Goal: Task Accomplishment & Management: Complete application form

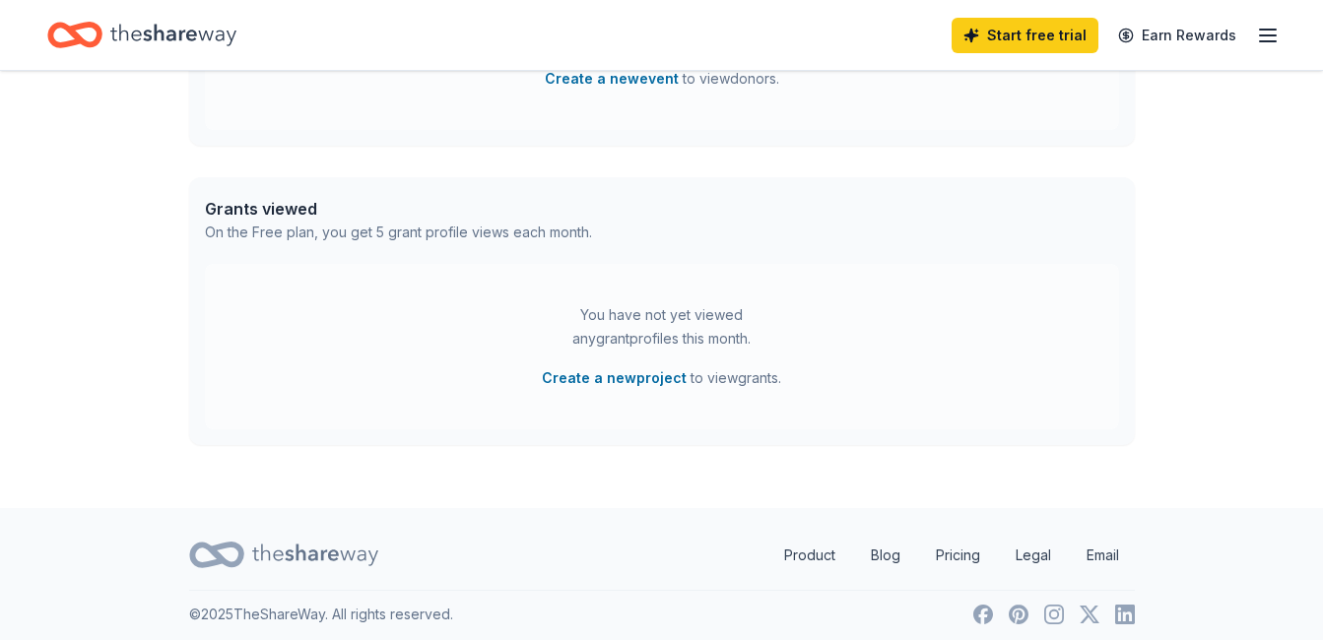
scroll to position [723, 0]
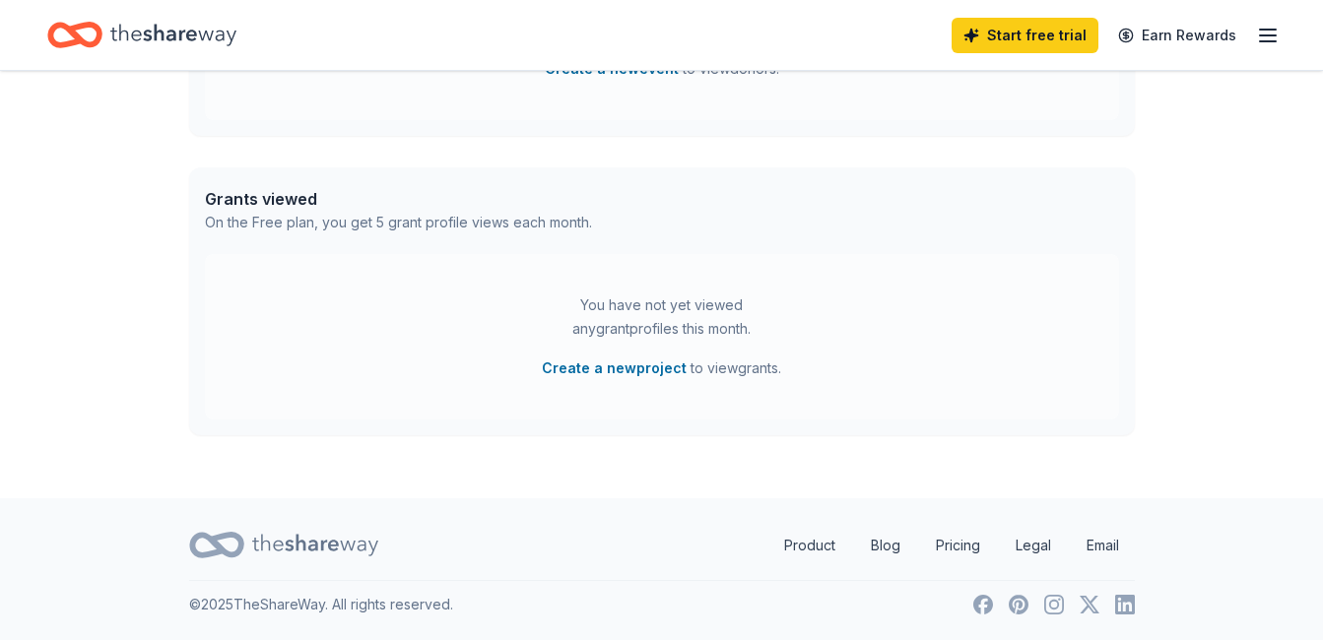
click at [1283, 37] on div "Start free trial Earn Rewards" at bounding box center [661, 35] width 1323 height 70
click at [1271, 37] on icon "button" at bounding box center [1268, 36] width 24 height 24
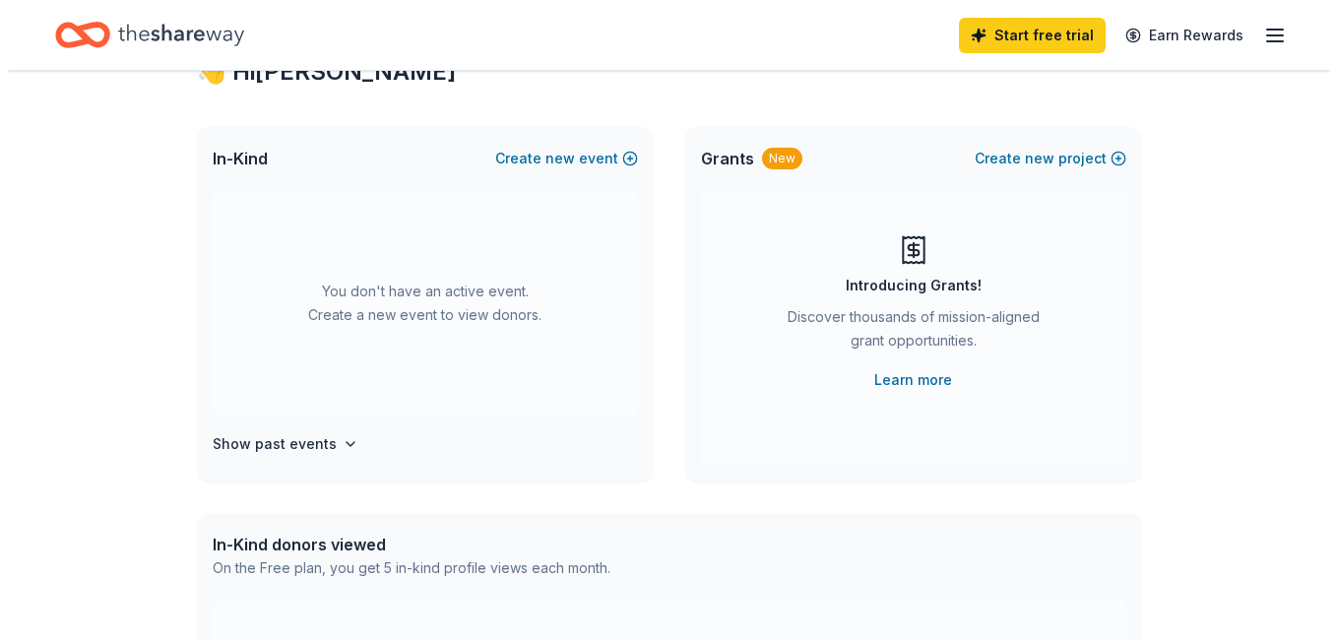
scroll to position [0, 0]
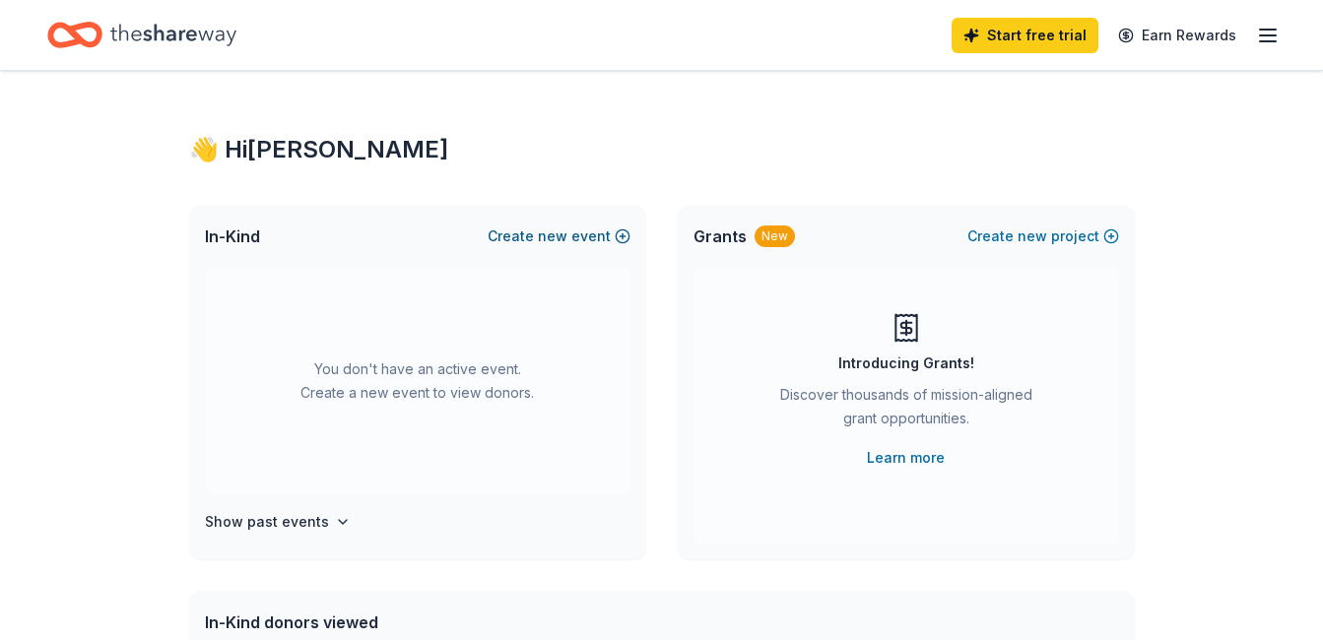
click at [584, 240] on button "Create new event" at bounding box center [558, 237] width 143 height 24
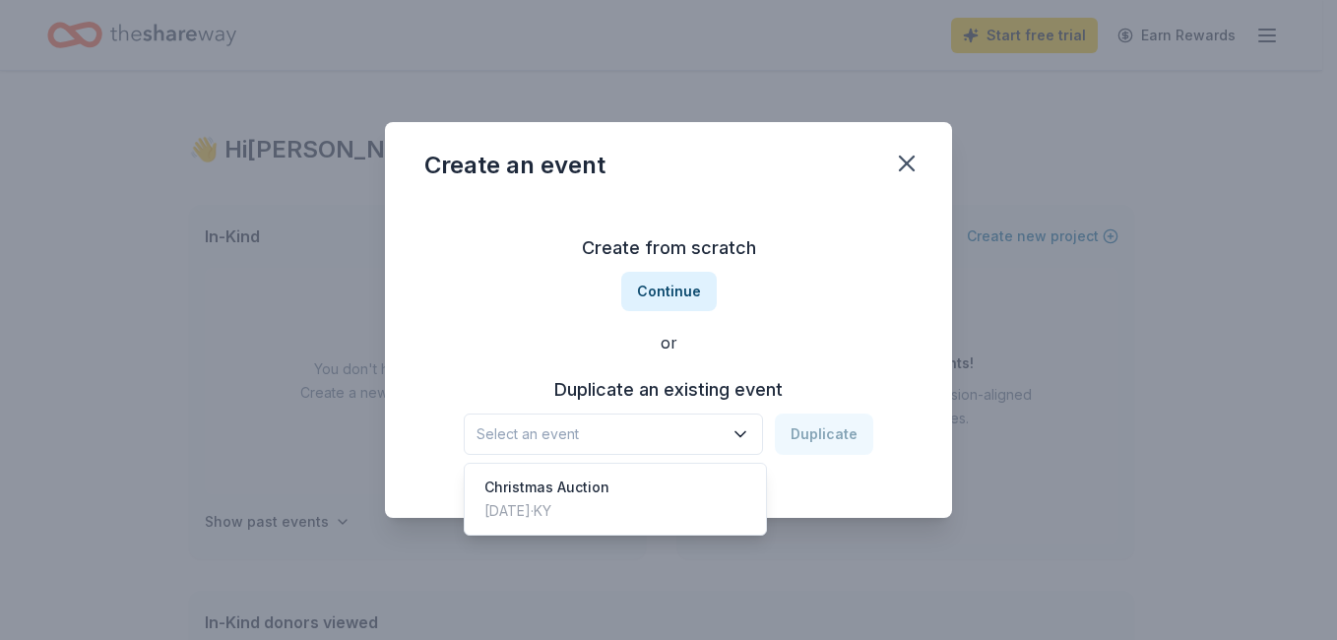
click at [734, 442] on icon "button" at bounding box center [741, 434] width 20 height 20
click at [689, 292] on div "Create from scratch Continue or Duplicate an existing event Select an event Dup…" at bounding box center [668, 344] width 488 height 286
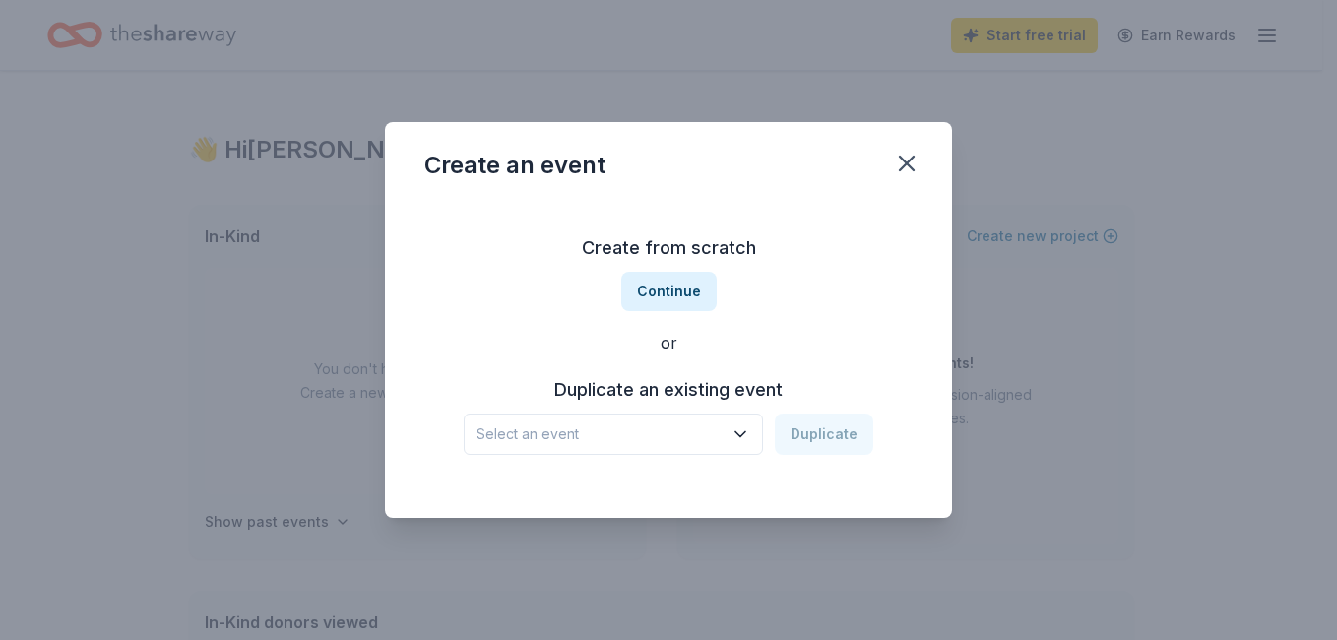
click at [689, 292] on button "Continue" at bounding box center [669, 291] width 96 height 39
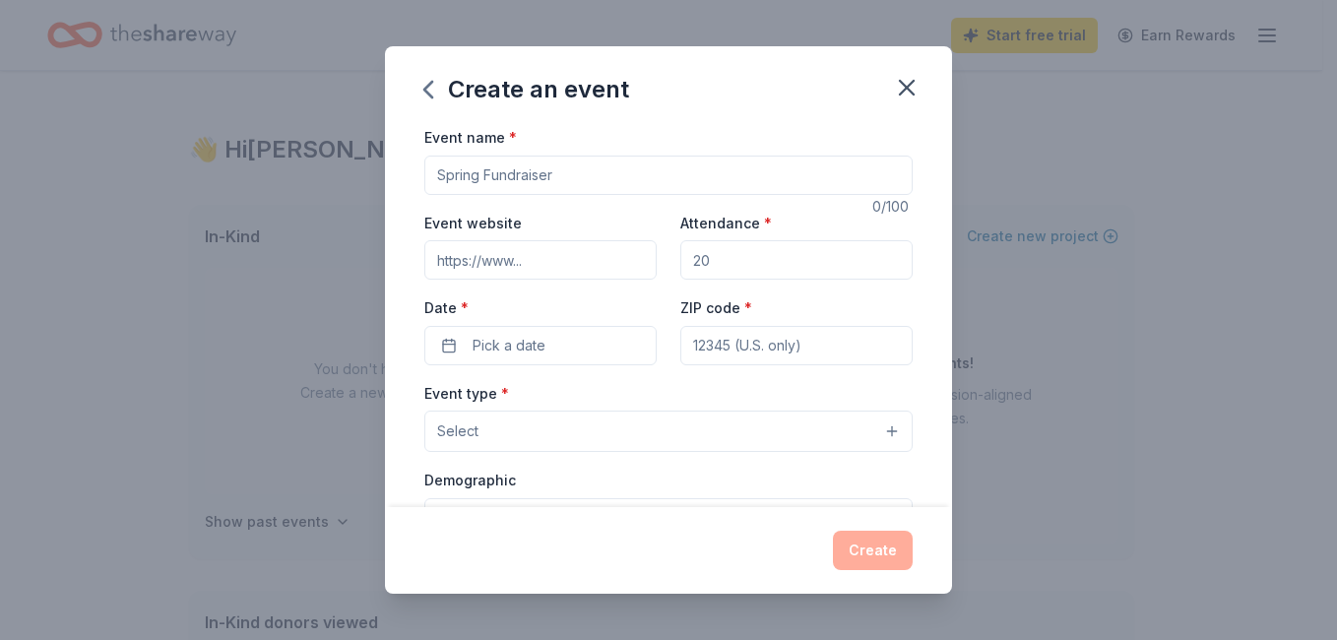
click at [539, 184] on input "Event name *" at bounding box center [668, 175] width 488 height 39
type input "Resident Christmas Auction"
click at [525, 353] on span "Pick a date" at bounding box center [509, 346] width 73 height 24
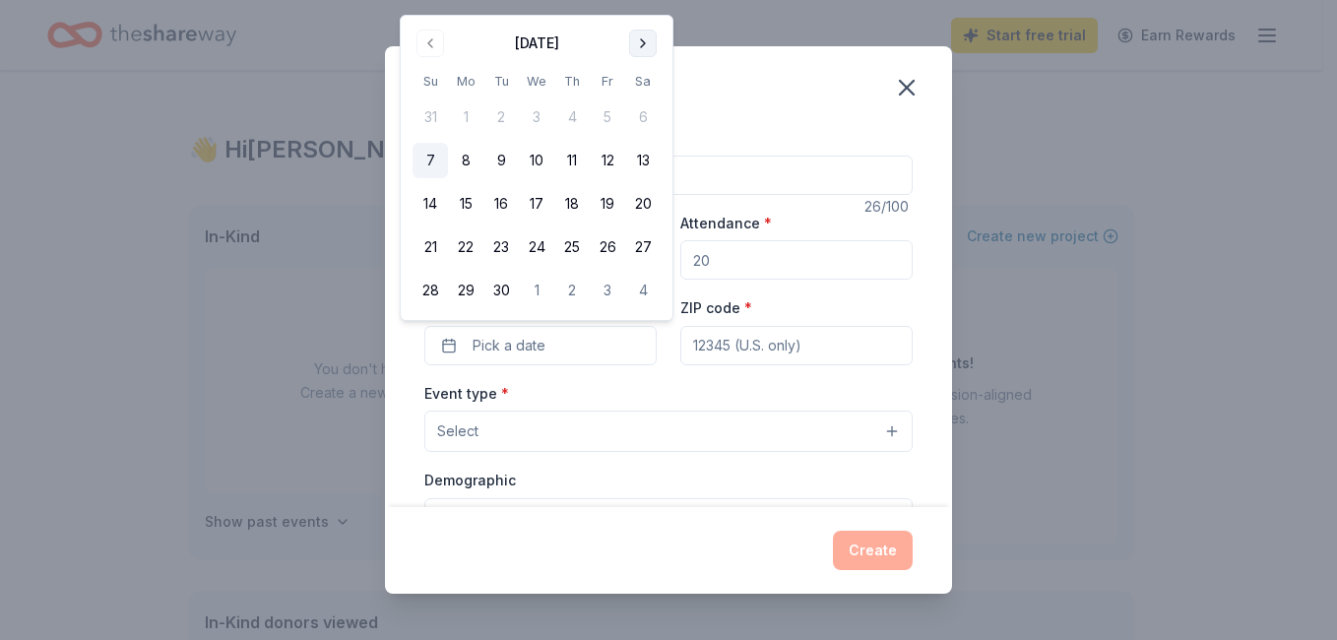
click at [642, 38] on button "Go to next month" at bounding box center [643, 44] width 28 height 28
click at [601, 162] on button "10" at bounding box center [607, 160] width 35 height 35
drag, startPoint x: 811, startPoint y: 339, endPoint x: 800, endPoint y: 344, distance: 11.9
click at [811, 339] on input "ZIP code *" at bounding box center [797, 345] width 232 height 39
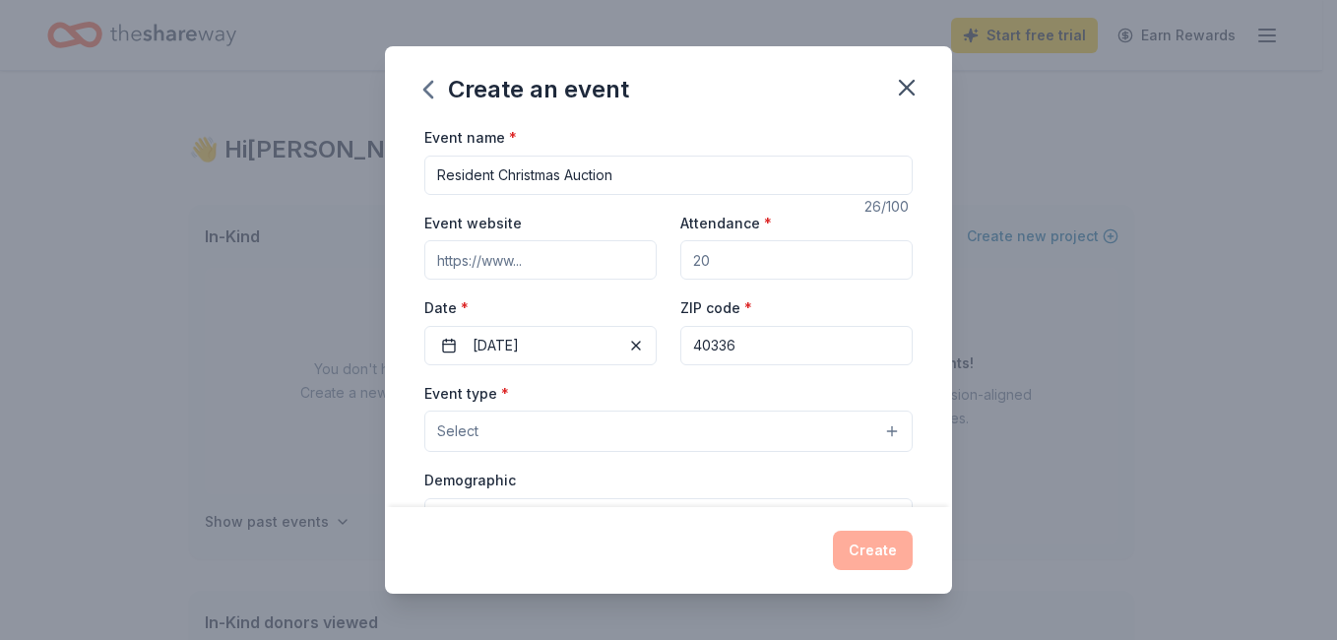
type input "40336"
click at [552, 396] on div "Event type * Select" at bounding box center [668, 417] width 488 height 72
click at [562, 425] on button "Select" at bounding box center [668, 431] width 488 height 41
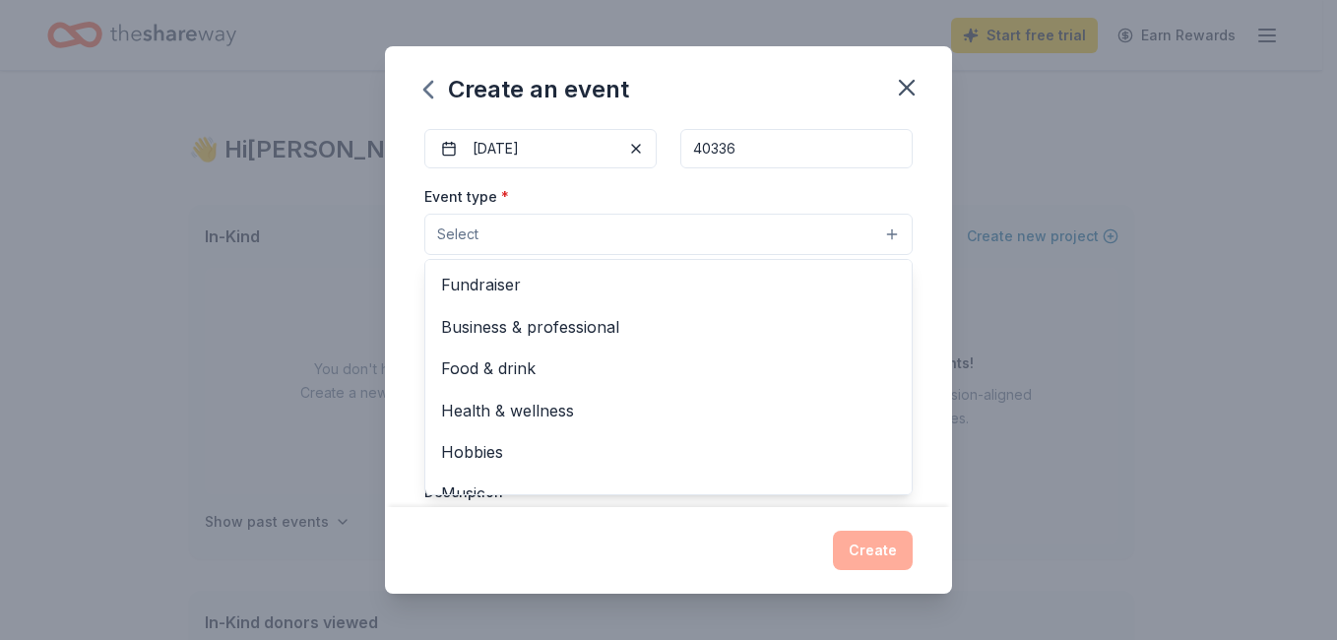
scroll to position [98, 0]
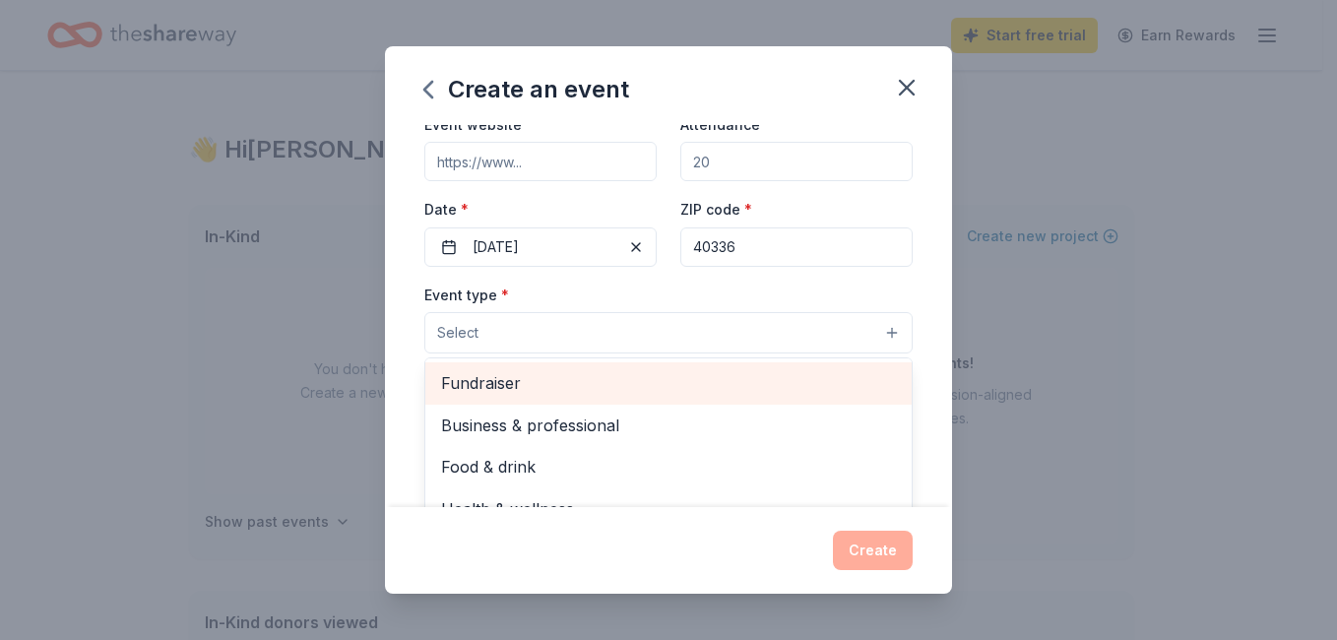
click at [548, 376] on span "Fundraiser" at bounding box center [668, 383] width 455 height 26
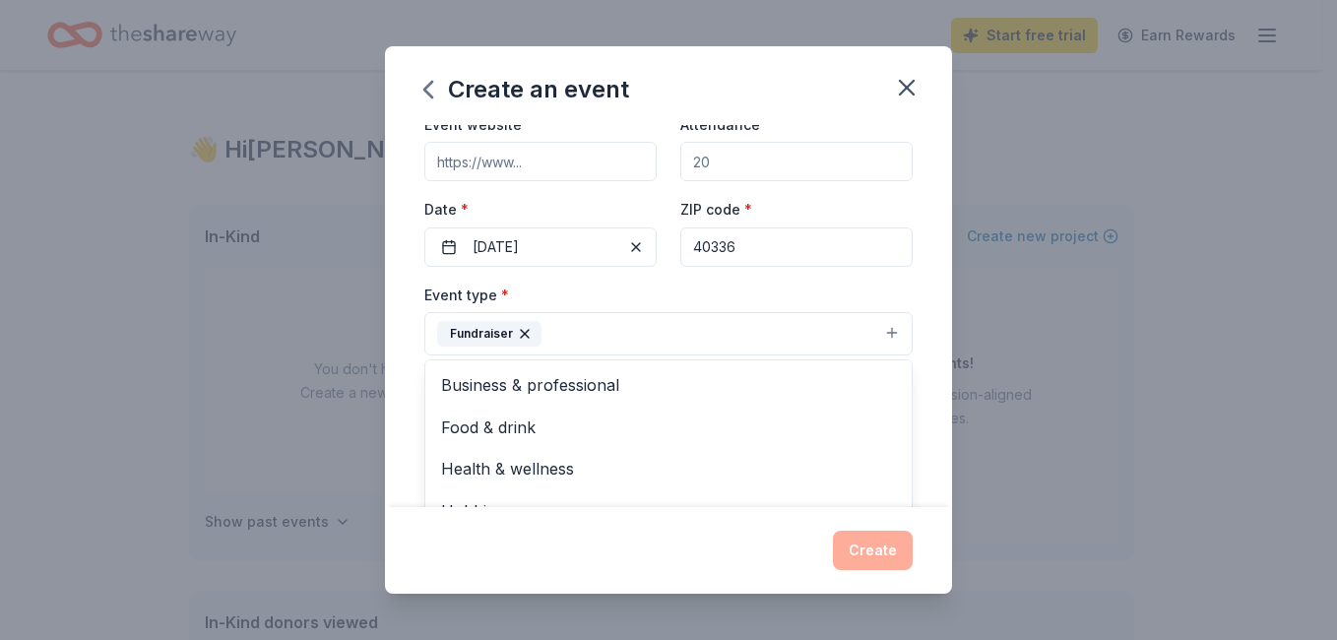
click at [923, 353] on div "Event name * Resident Christmas Auction 26 /100 Event website Attendance * Date…" at bounding box center [668, 316] width 567 height 382
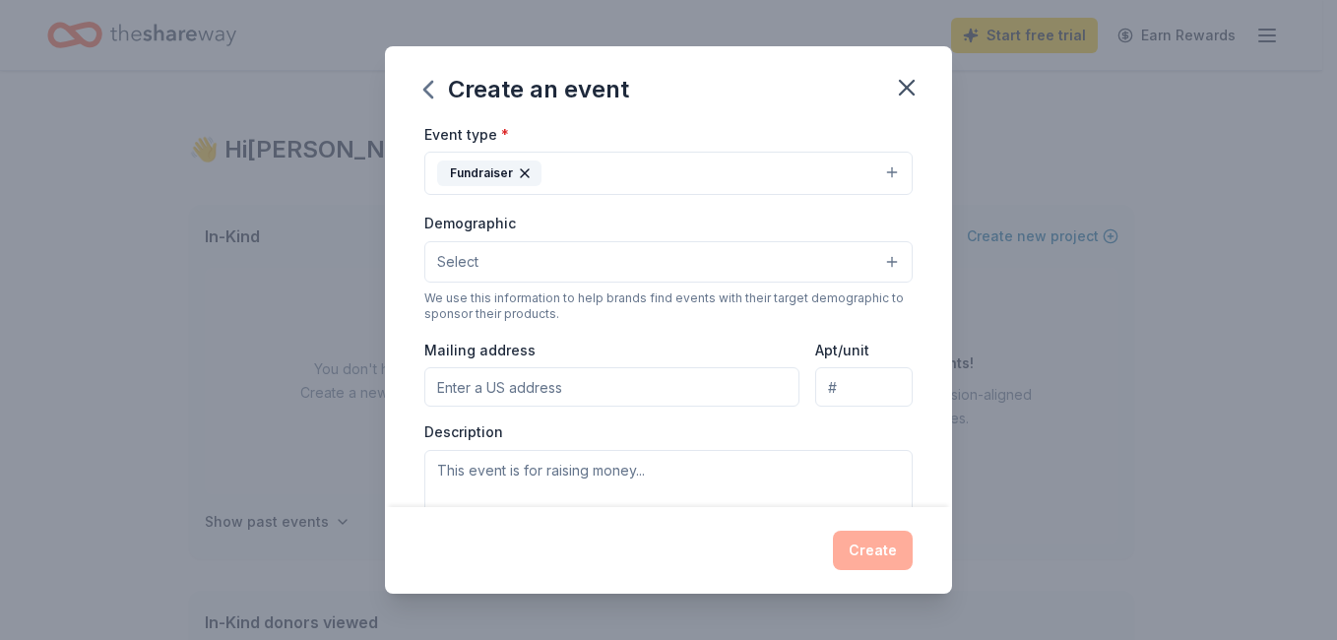
scroll to position [394, 0]
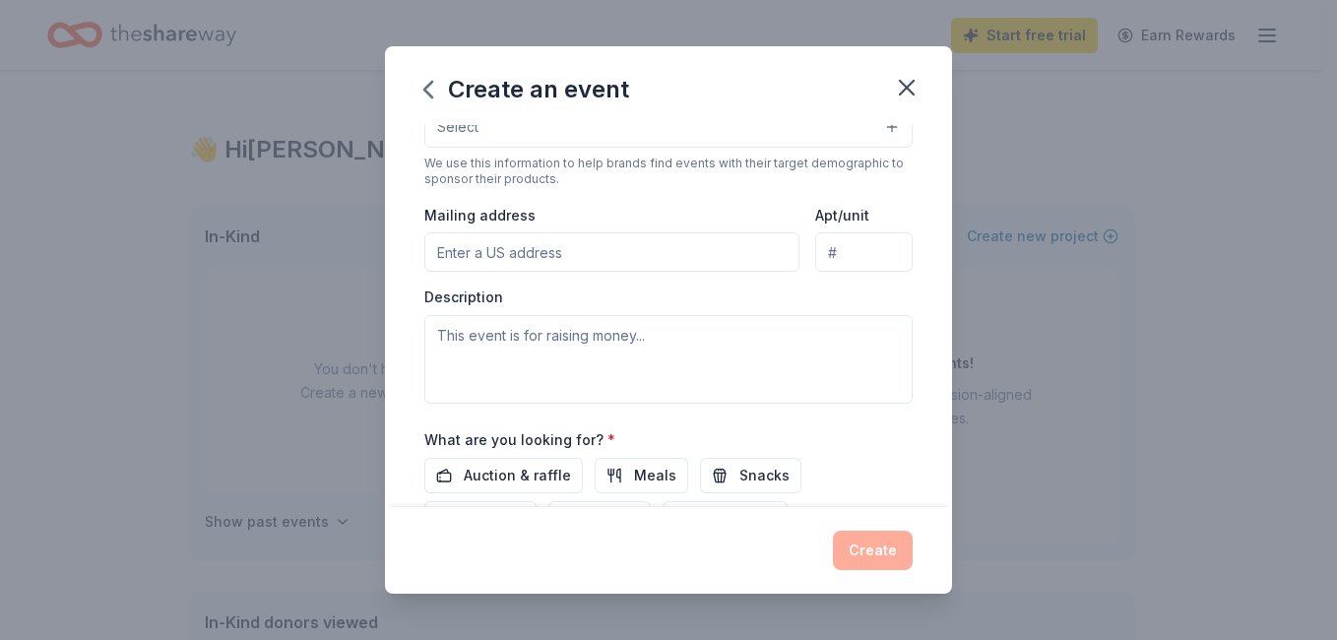
click at [867, 137] on button "Select" at bounding box center [668, 126] width 488 height 41
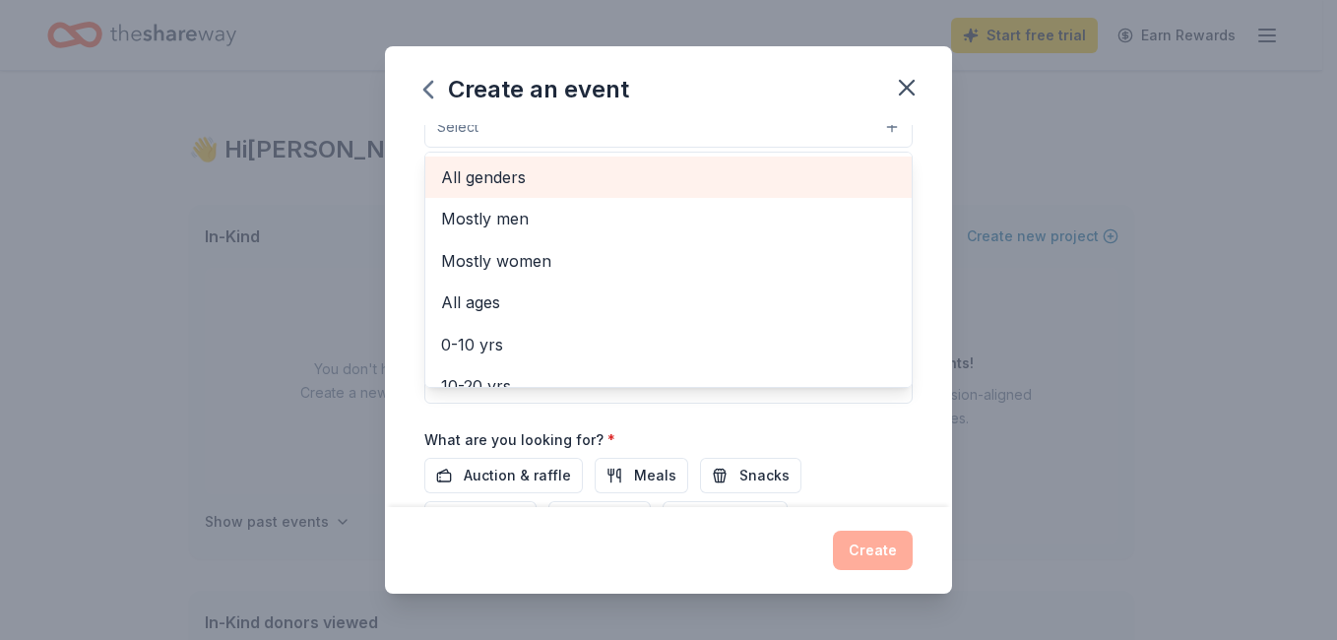
click at [578, 182] on span "All genders" at bounding box center [668, 177] width 455 height 26
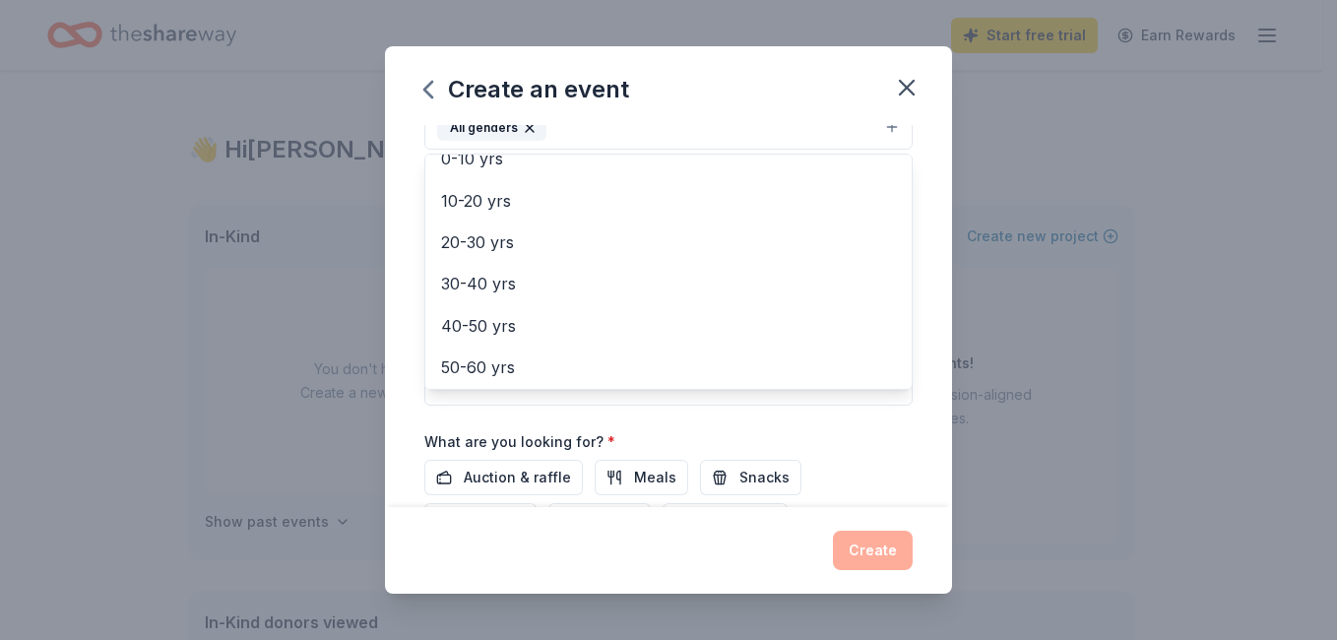
scroll to position [275, 0]
click at [927, 294] on div "Event name * Resident Christmas Auction 26 /100 Event website Attendance * Date…" at bounding box center [668, 316] width 567 height 382
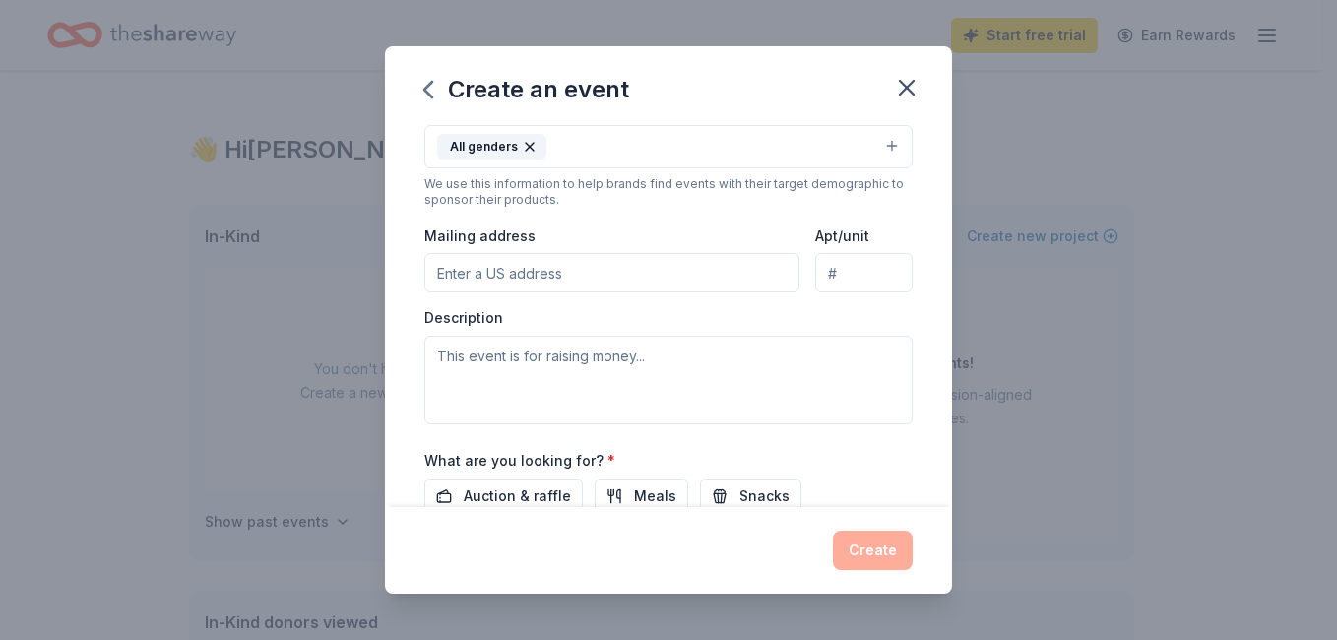
click at [673, 272] on input "Mailing address" at bounding box center [611, 272] width 375 height 39
type input "411 Bertha Wallace Drive"
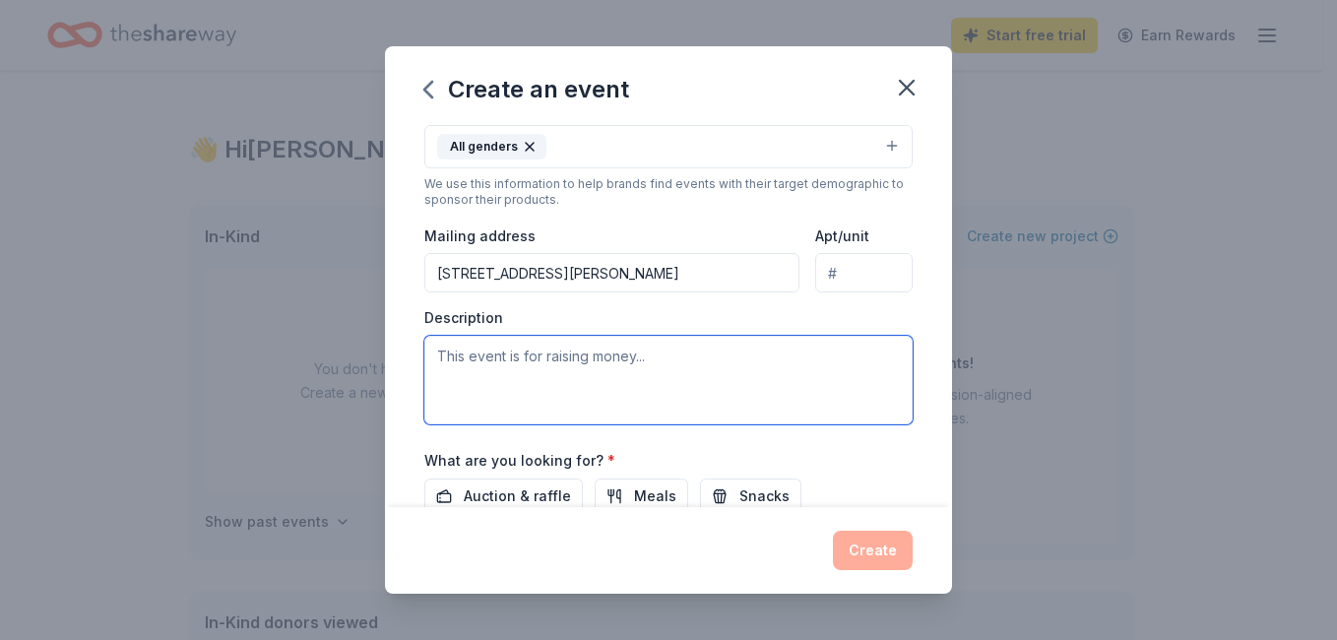
click at [595, 370] on textarea at bounding box center [668, 380] width 488 height 89
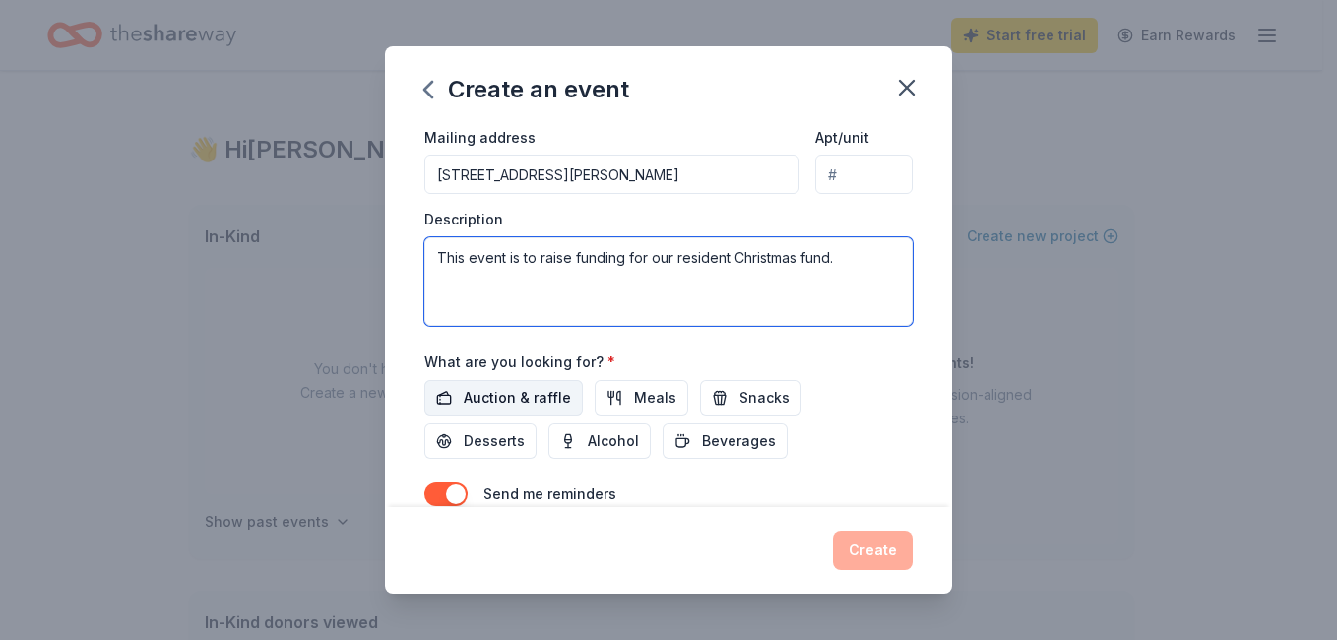
type textarea "This event is to raise funding for our resident Christmas fund."
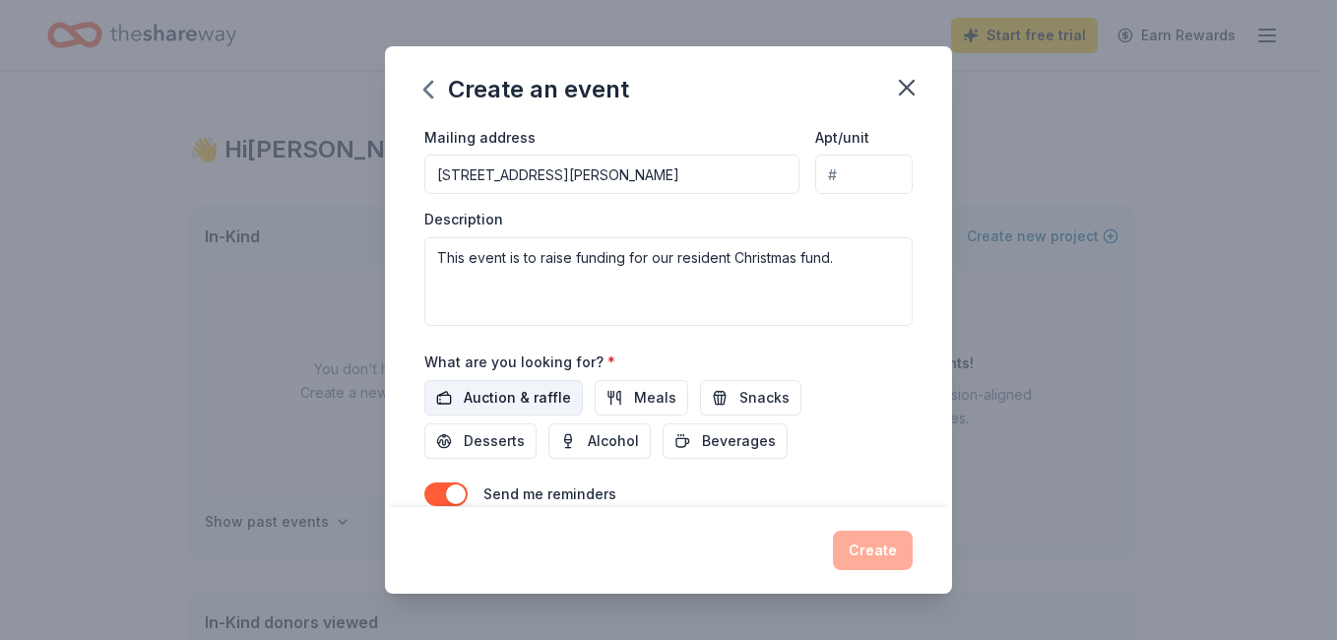
click at [530, 405] on span "Auction & raffle" at bounding box center [517, 398] width 107 height 24
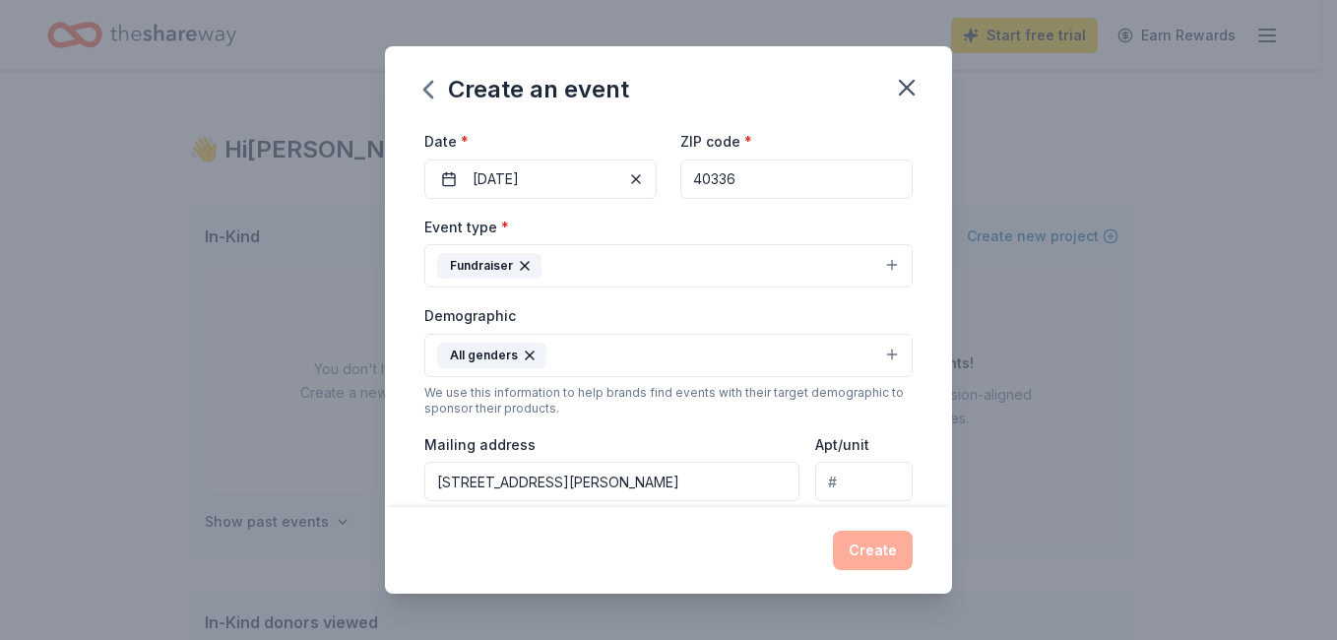
scroll to position [0, 0]
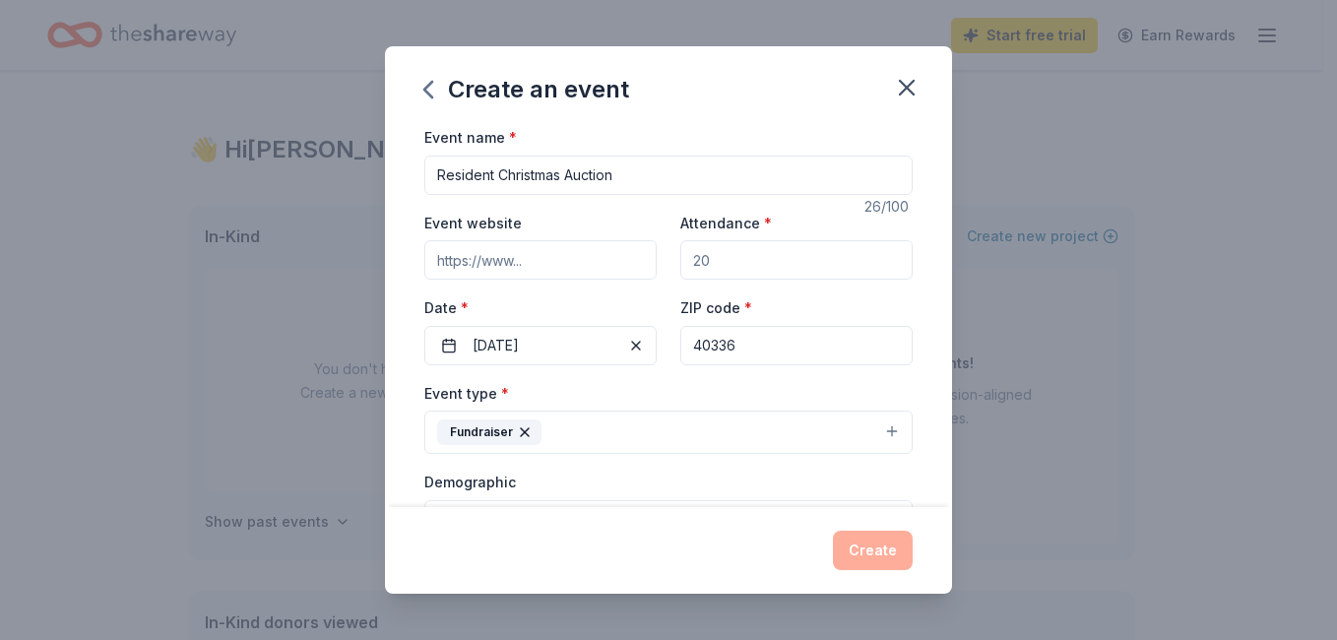
click at [753, 270] on input "Attendance *" at bounding box center [797, 259] width 232 height 39
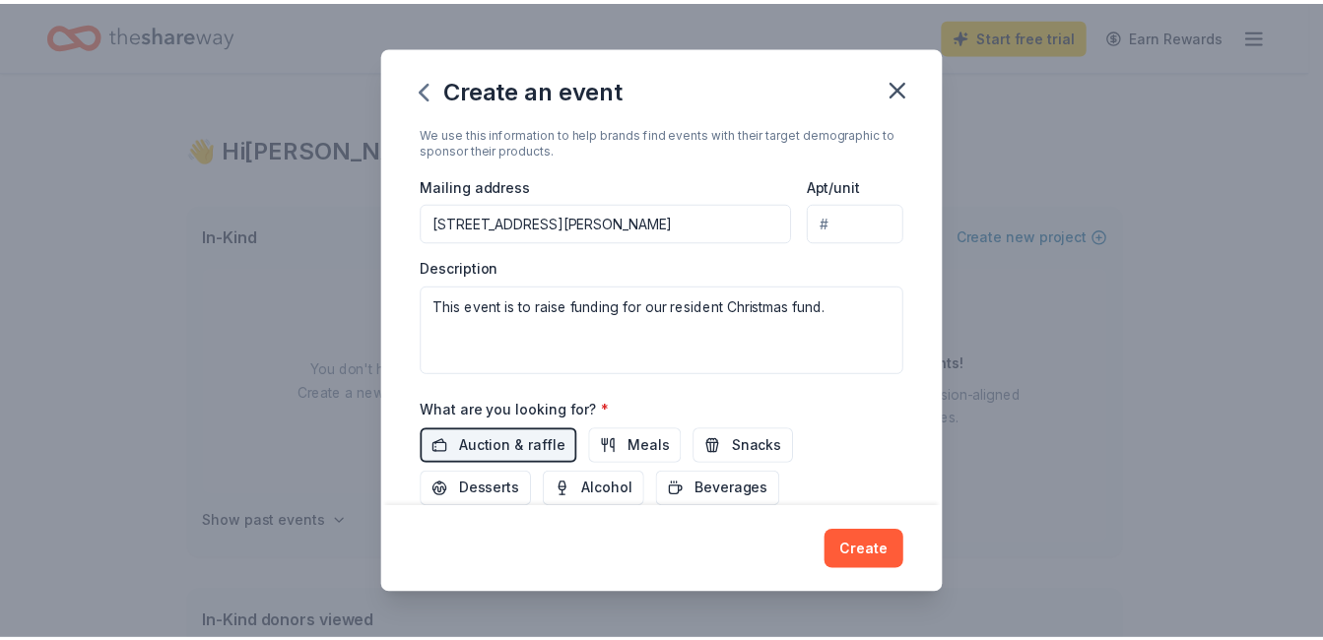
scroll to position [563, 0]
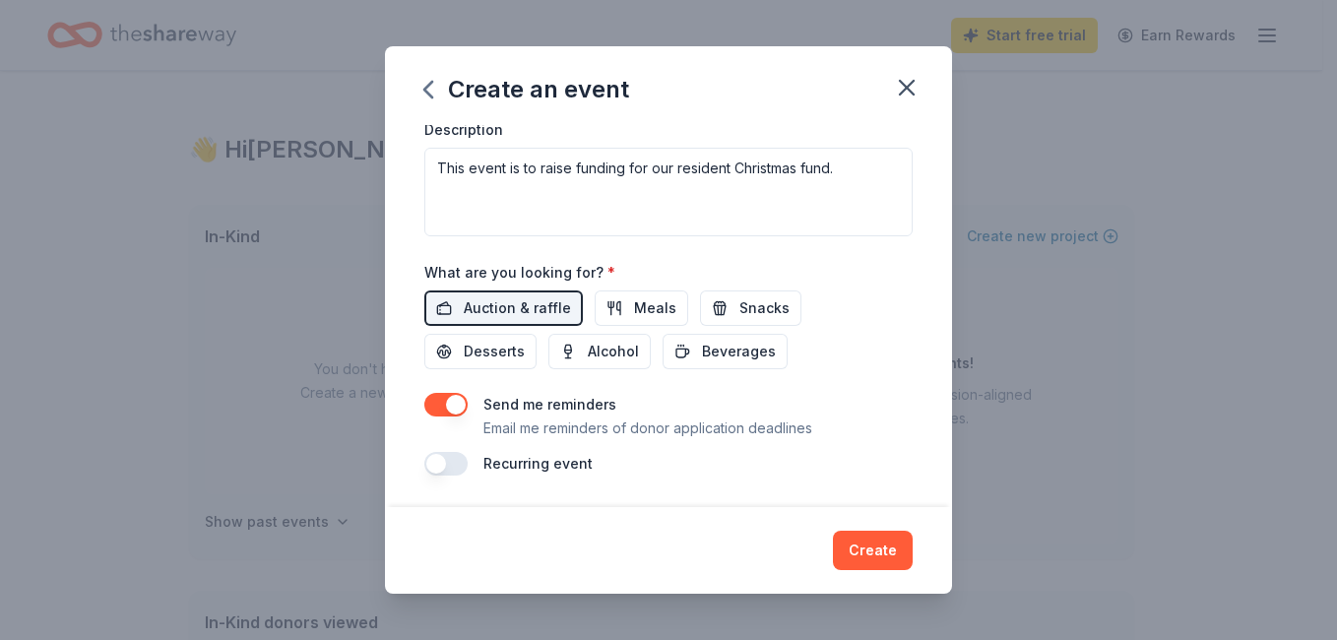
type input "200"
click at [886, 551] on button "Create" at bounding box center [873, 550] width 80 height 39
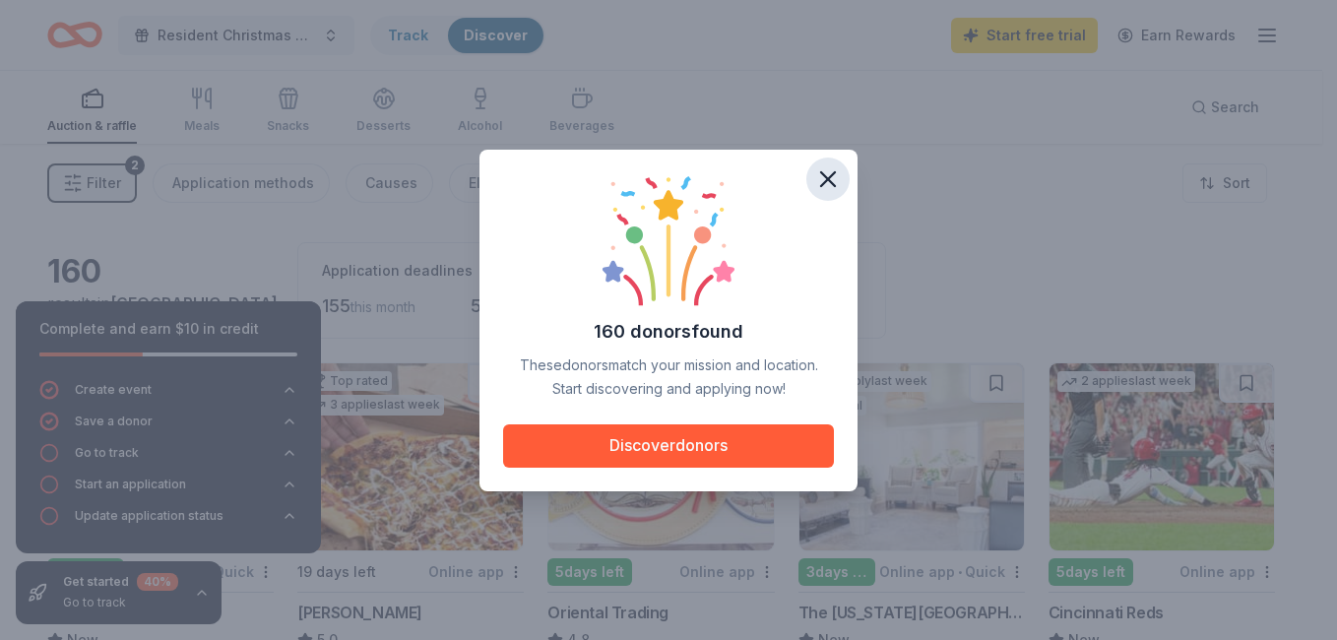
click at [828, 184] on icon "button" at bounding box center [828, 179] width 28 height 28
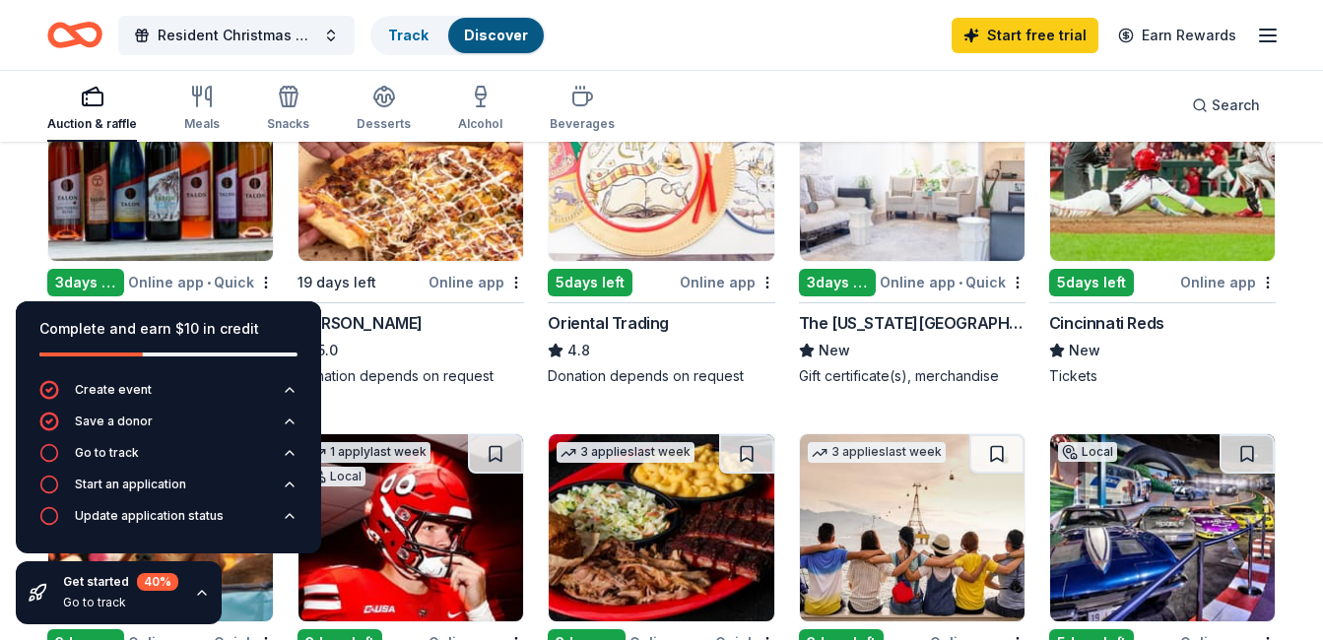
scroll to position [197, 0]
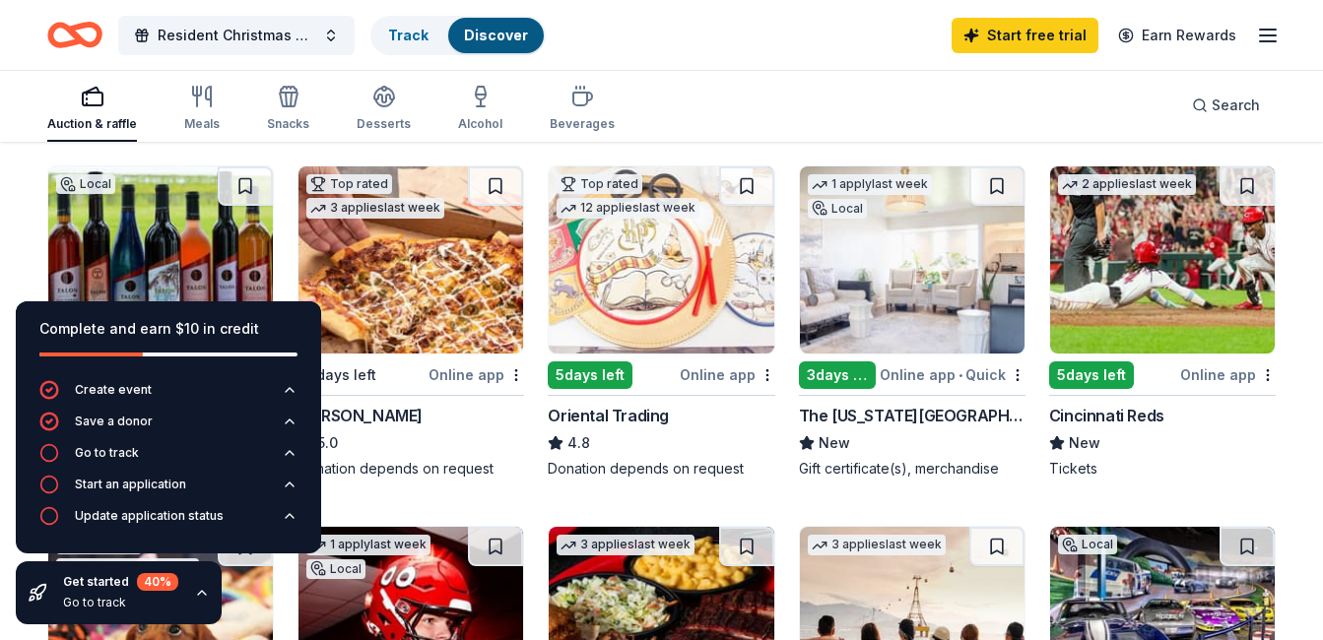
click at [200, 604] on div "Get started 40 % Go to track" at bounding box center [119, 592] width 206 height 63
click at [292, 390] on icon "button" at bounding box center [290, 390] width 8 height 4
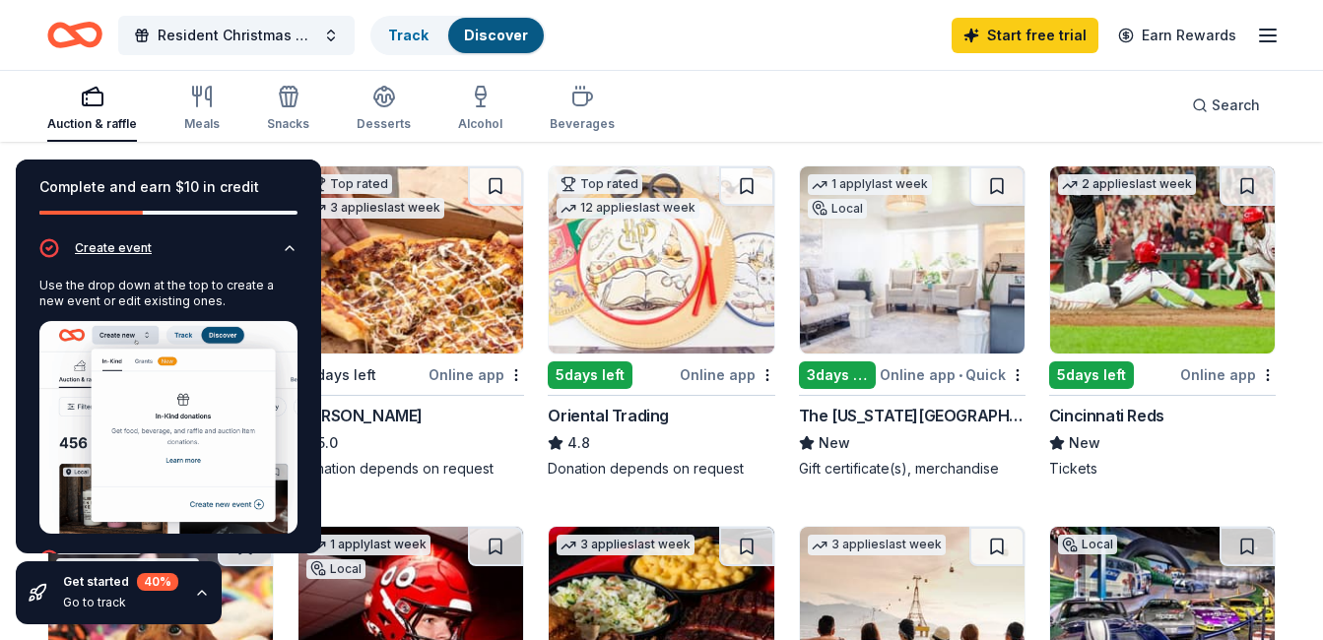
click at [277, 263] on button "Create event" at bounding box center [168, 254] width 258 height 32
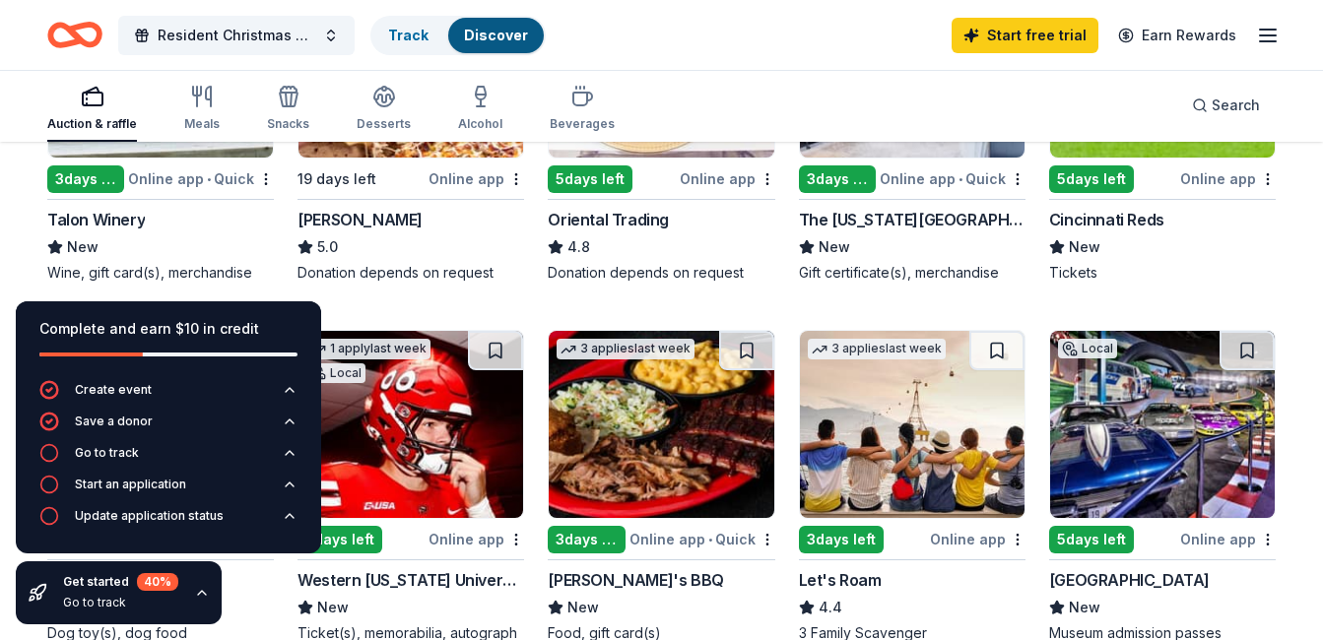
scroll to position [394, 0]
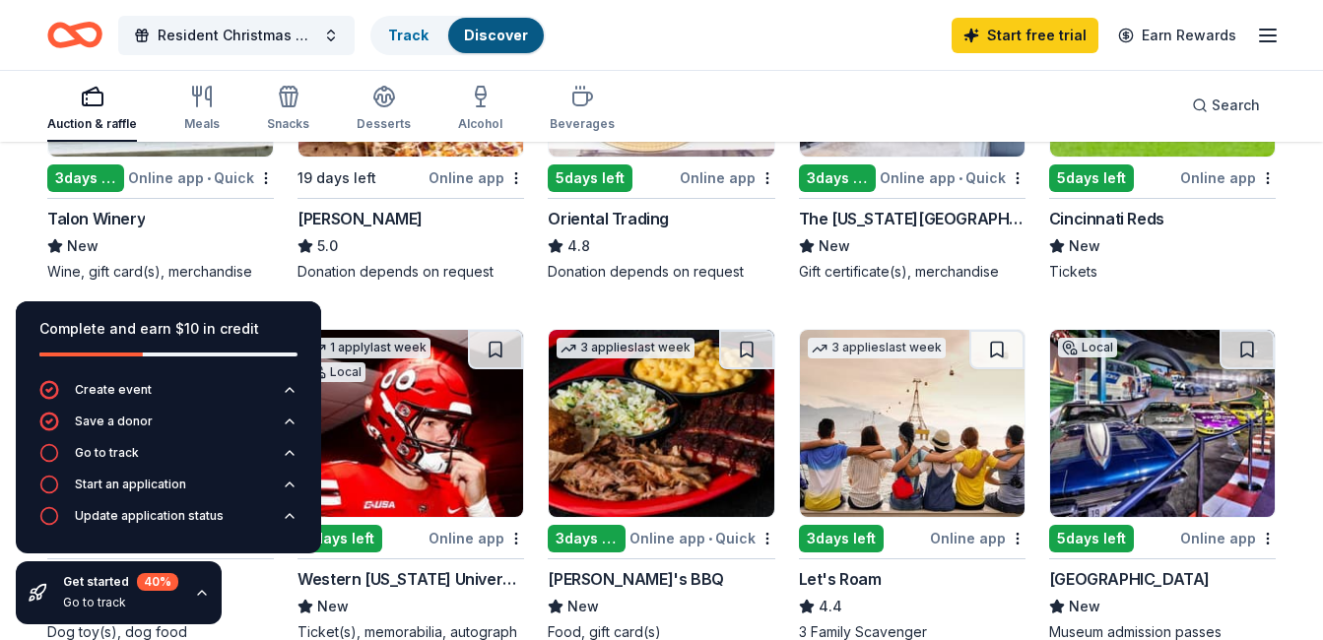
click at [170, 154] on img at bounding box center [160, 62] width 225 height 187
click at [206, 598] on icon "button" at bounding box center [202, 593] width 16 height 16
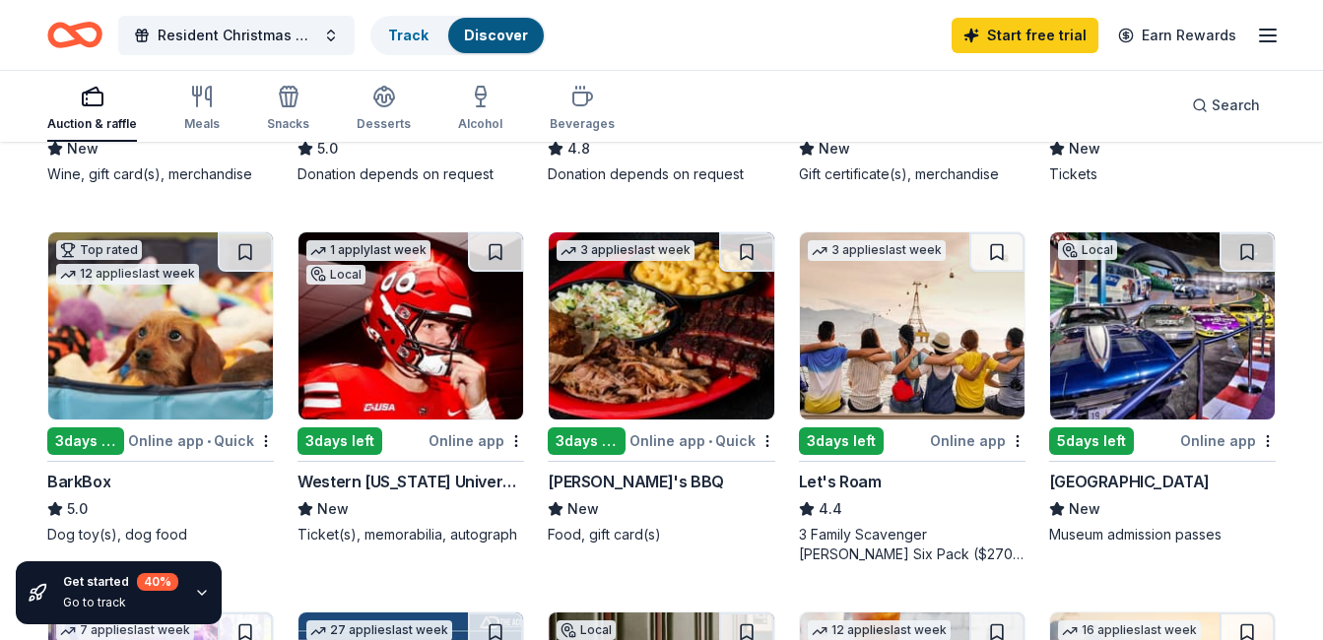
scroll to position [197, 0]
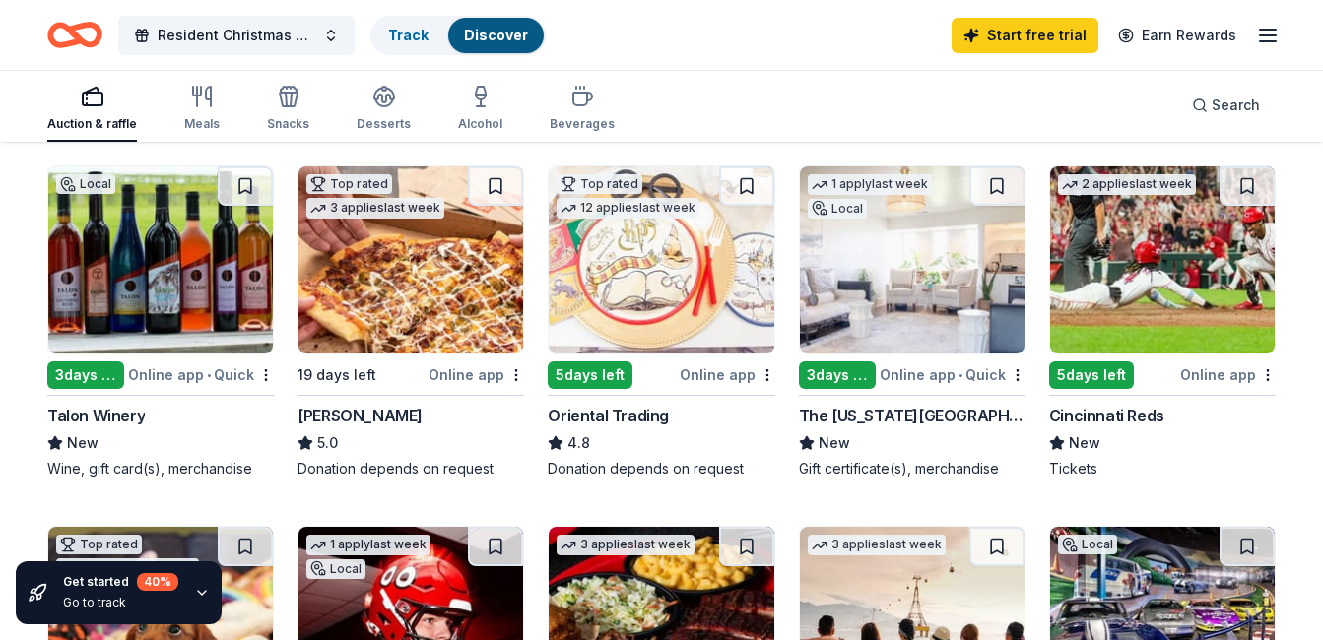
click at [380, 455] on div "Casey's 5.0 Donation depends on request" at bounding box center [410, 441] width 227 height 75
click at [665, 268] on img at bounding box center [661, 259] width 225 height 187
click at [922, 279] on img at bounding box center [912, 259] width 225 height 187
click at [1181, 298] on img at bounding box center [1162, 259] width 225 height 187
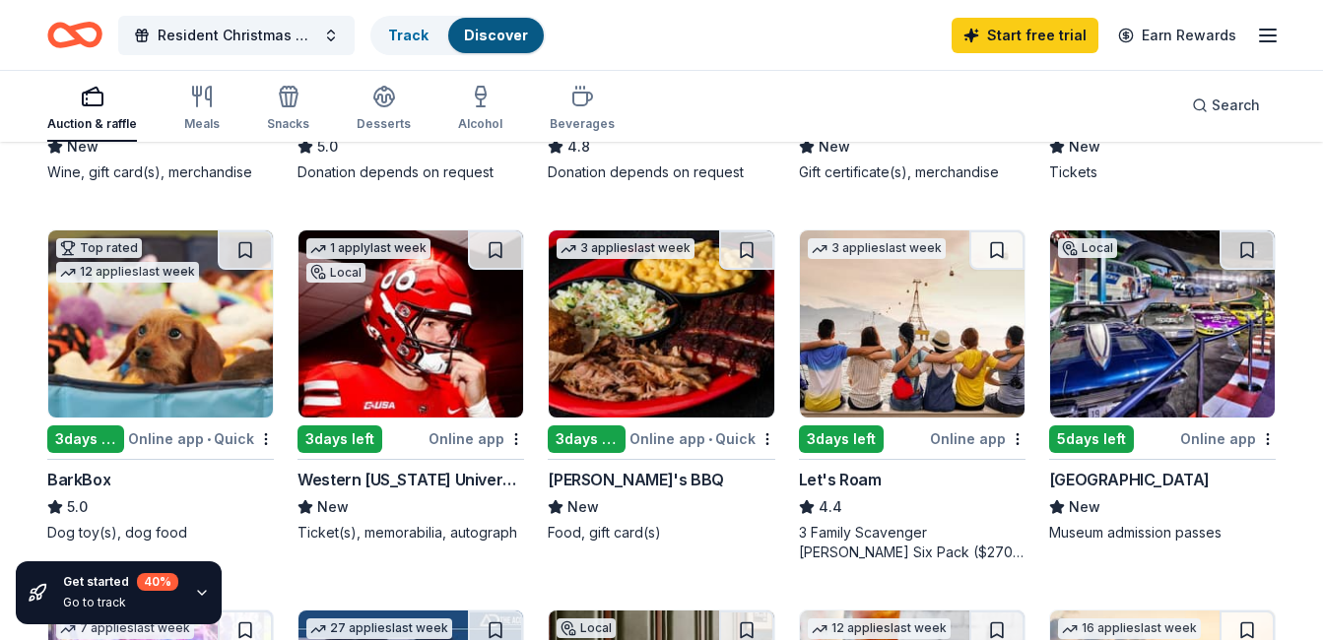
scroll to position [492, 0]
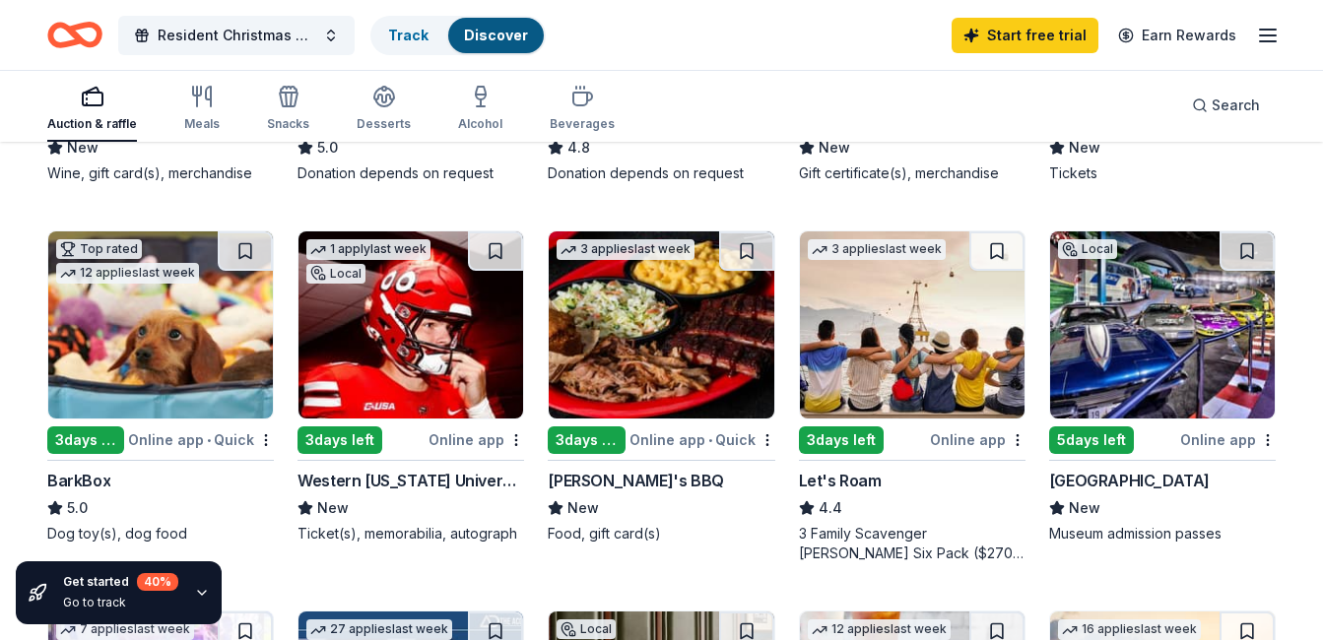
click at [428, 325] on img at bounding box center [410, 324] width 225 height 187
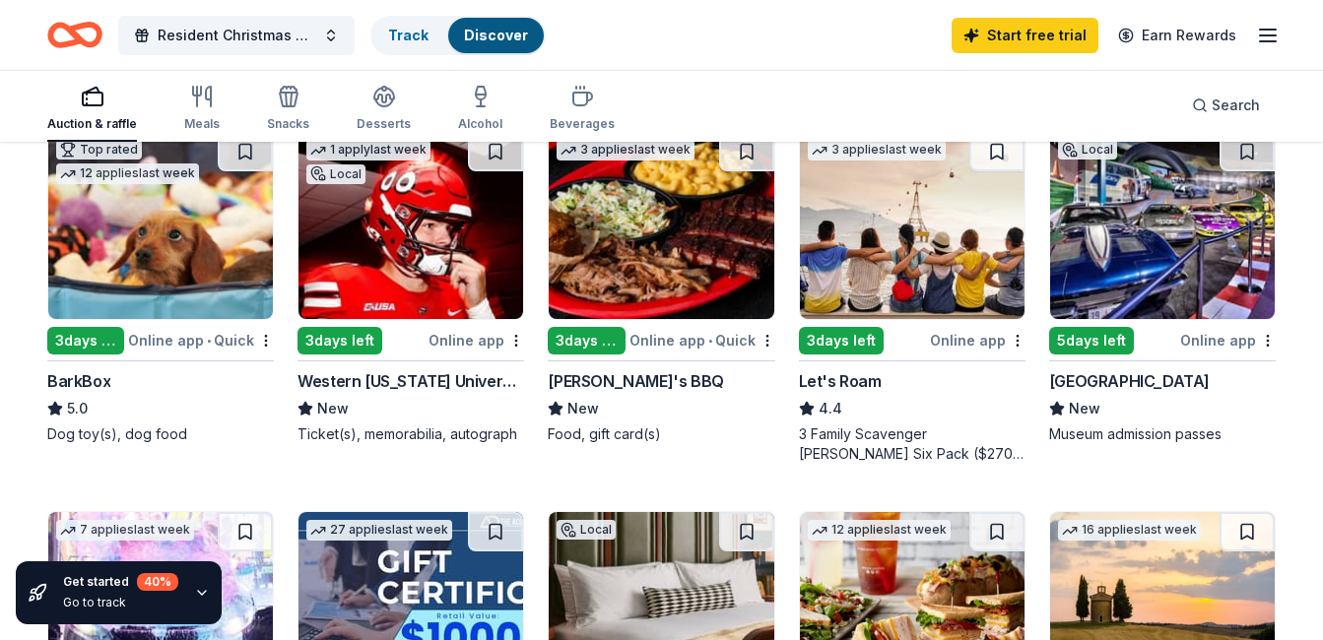
scroll to position [689, 0]
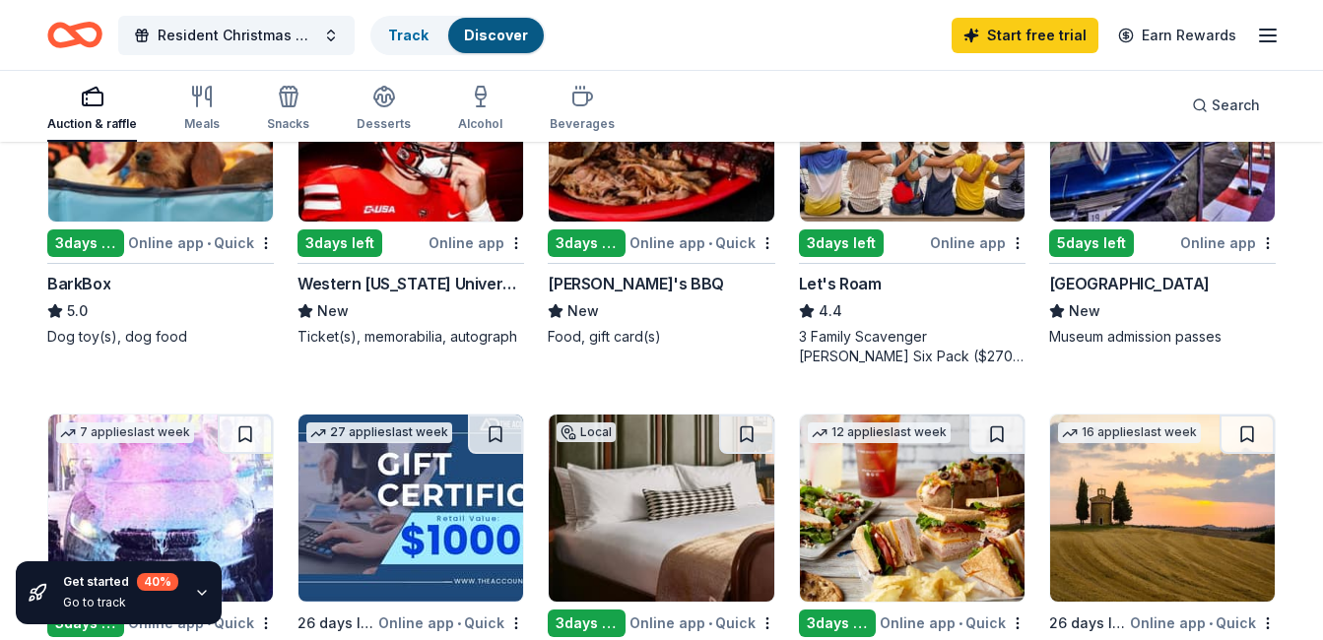
click at [1176, 178] on img at bounding box center [1162, 127] width 225 height 187
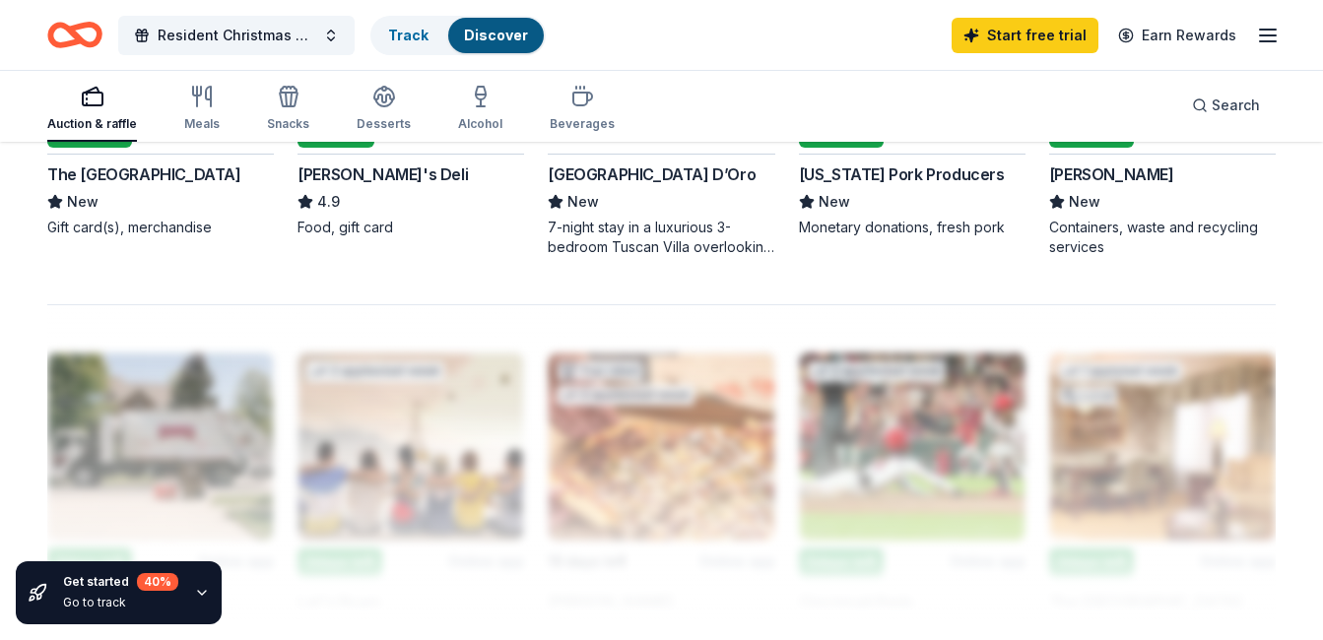
scroll to position [1576, 0]
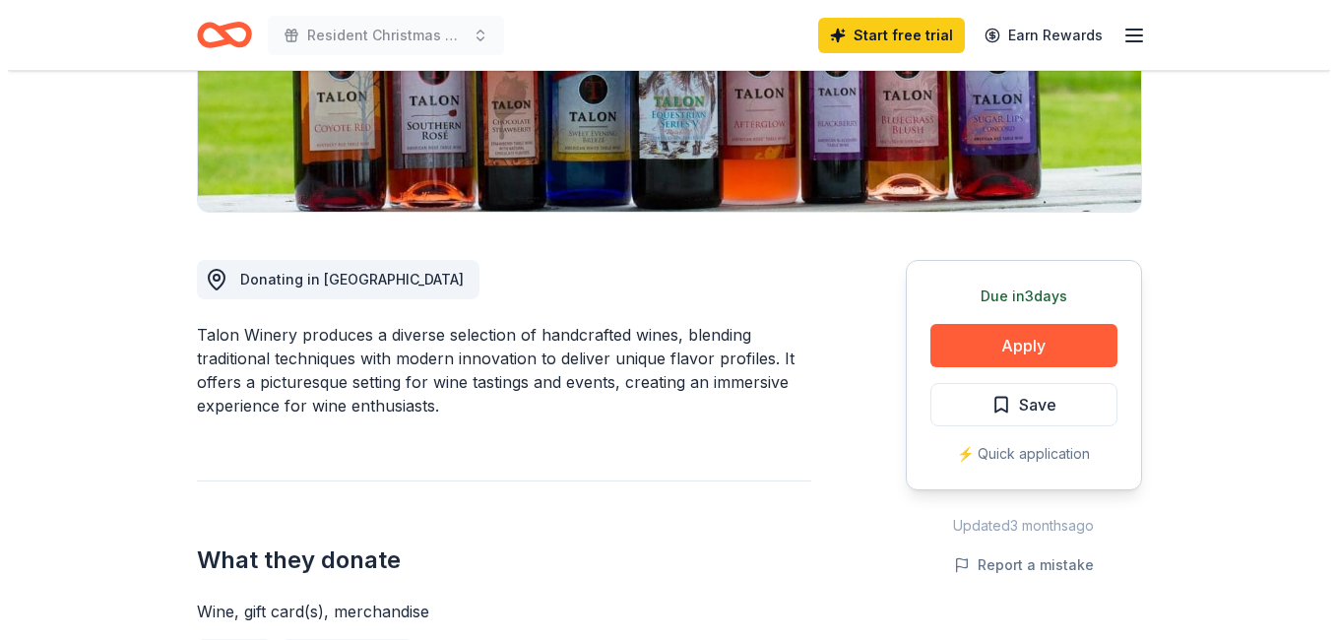
scroll to position [394, 0]
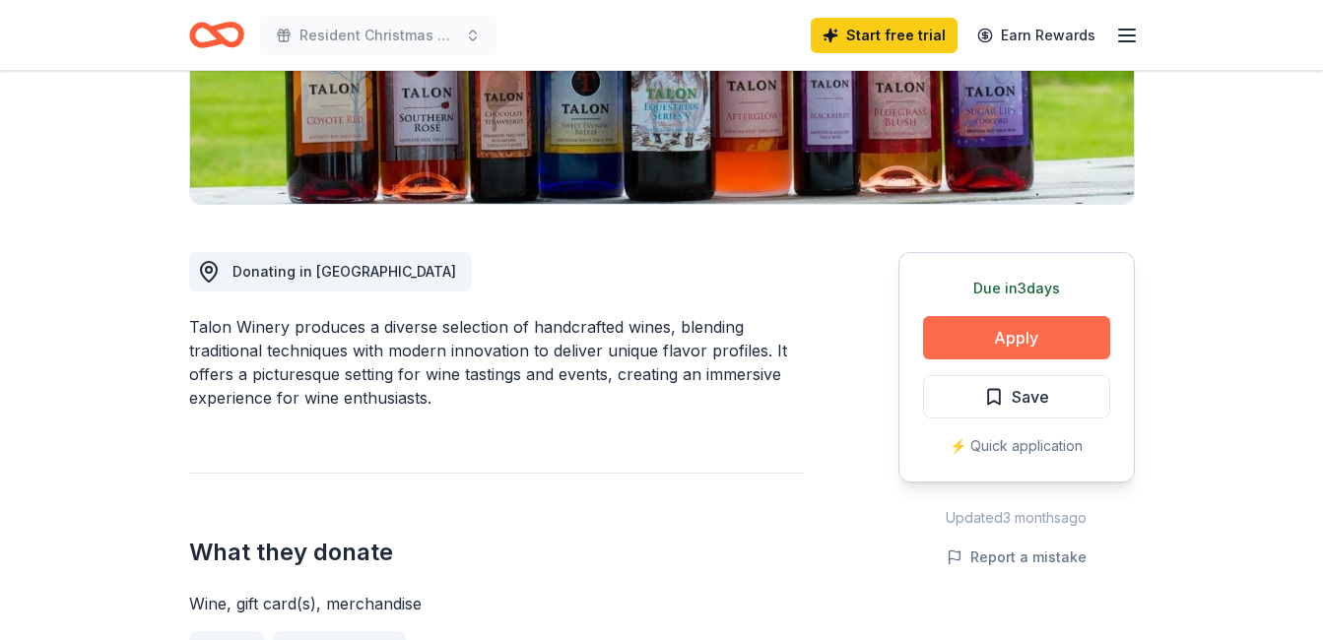
click at [1028, 332] on button "Apply" at bounding box center [1016, 337] width 187 height 43
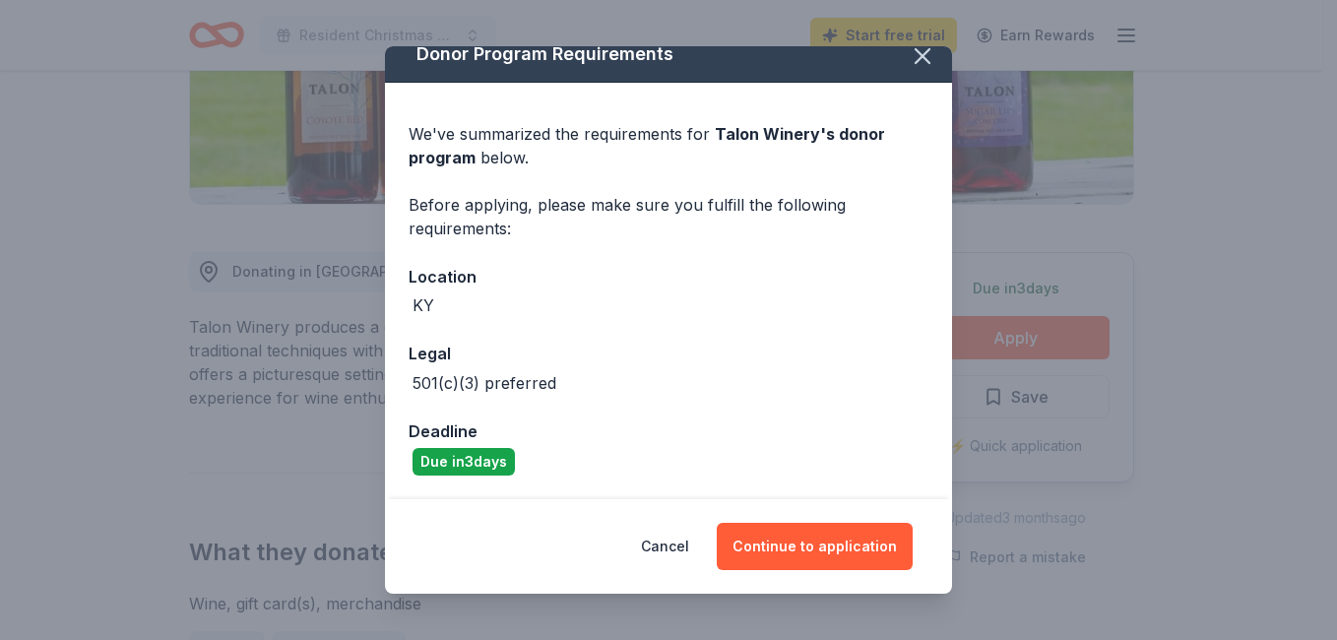
scroll to position [0, 0]
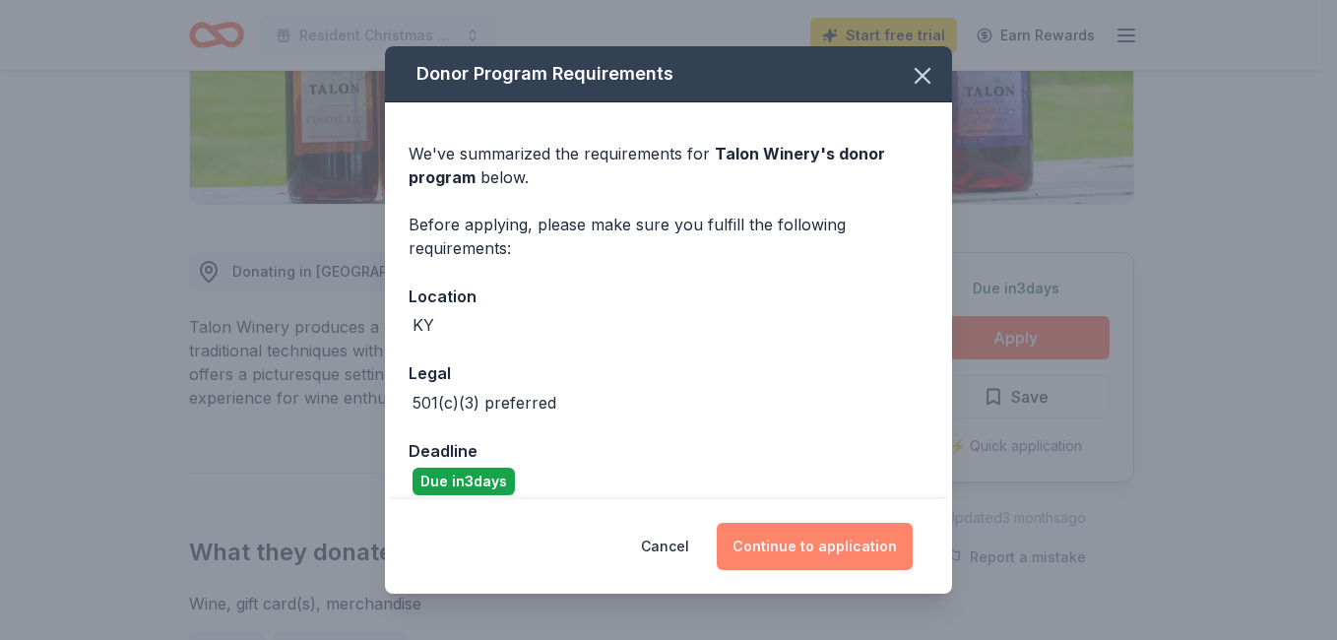
click at [847, 546] on button "Continue to application" at bounding box center [815, 546] width 196 height 47
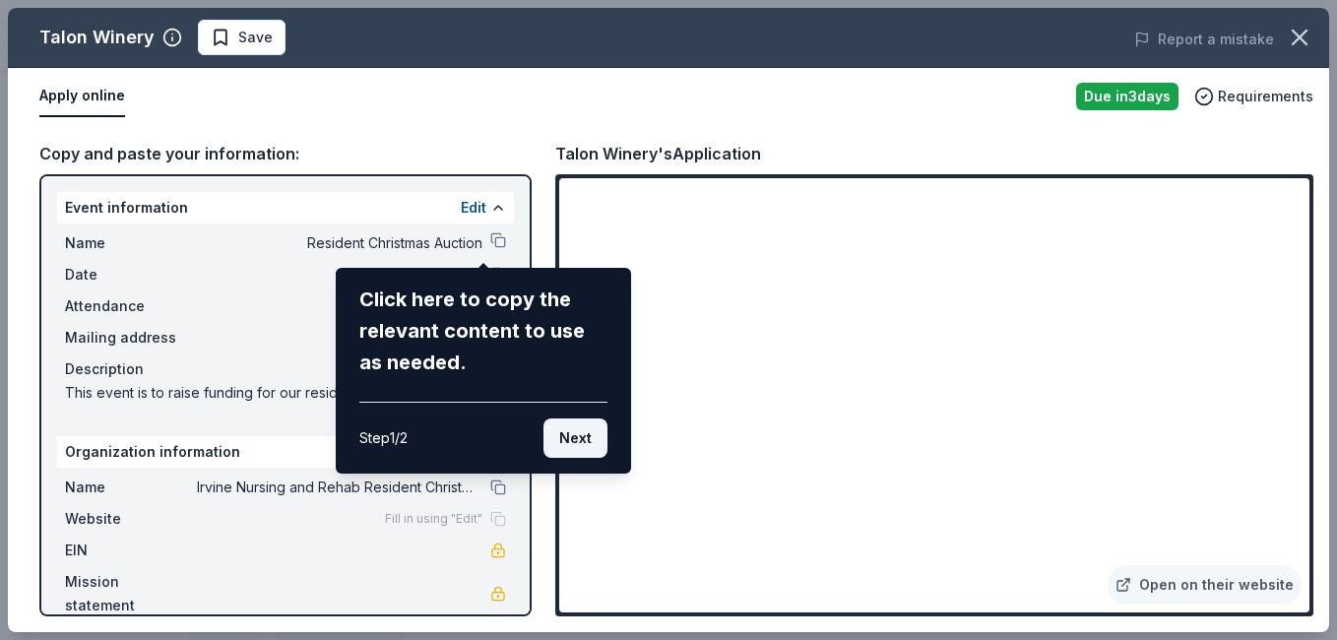
click at [597, 441] on button "Next" at bounding box center [576, 438] width 64 height 39
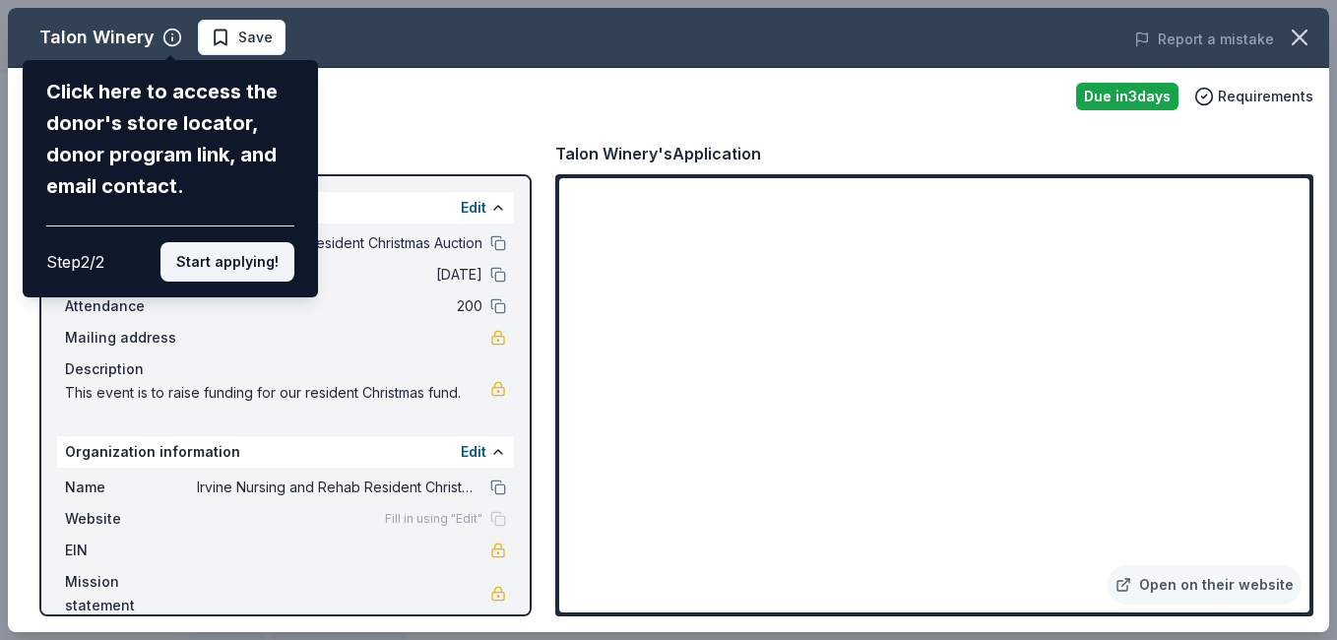
click at [251, 274] on button "Start applying!" at bounding box center [228, 261] width 134 height 39
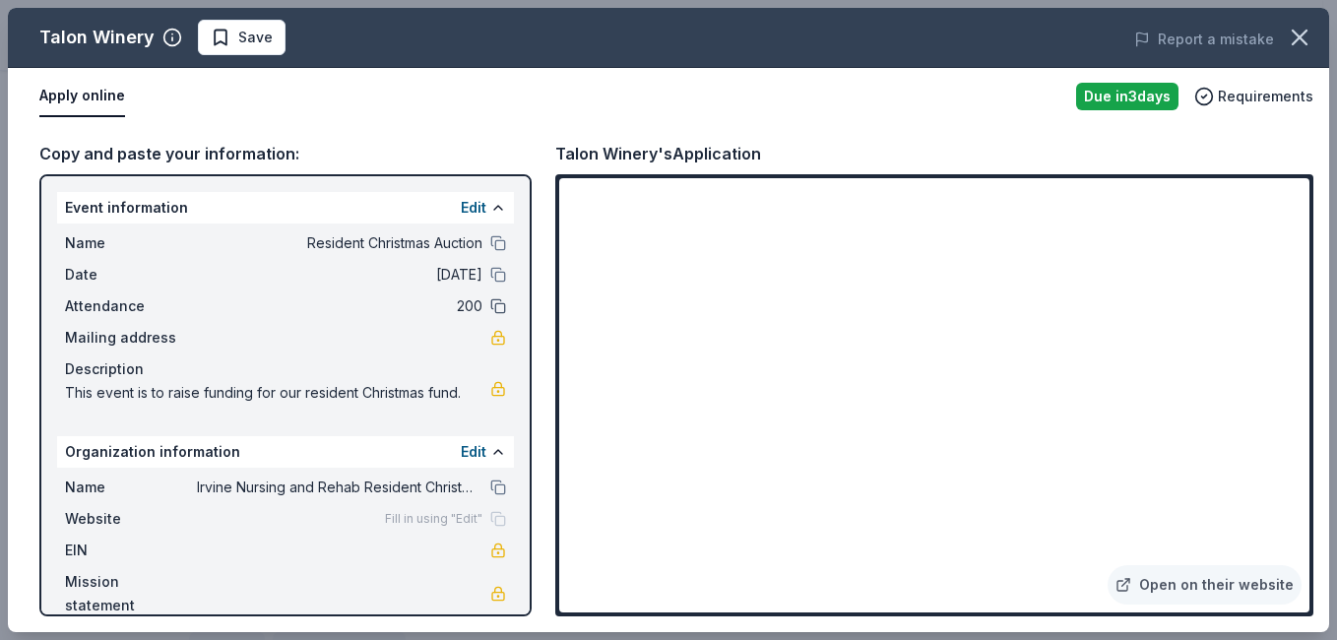
click at [490, 307] on button at bounding box center [498, 306] width 16 height 16
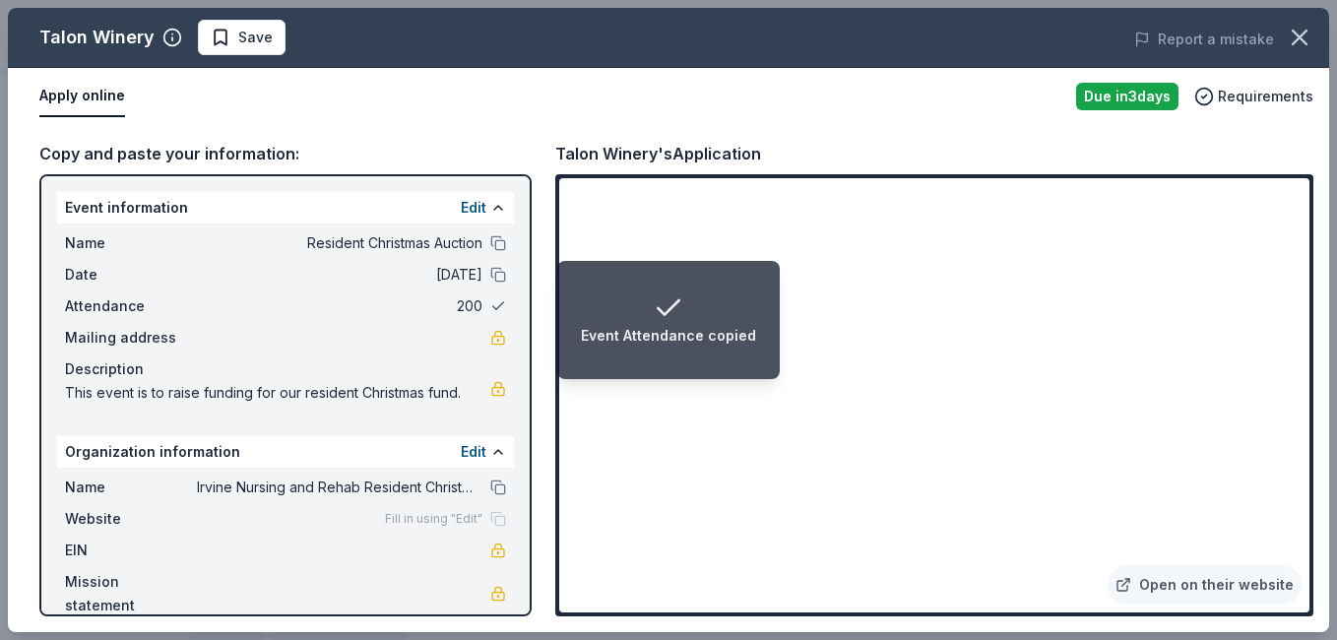
click at [490, 307] on button at bounding box center [498, 306] width 16 height 16
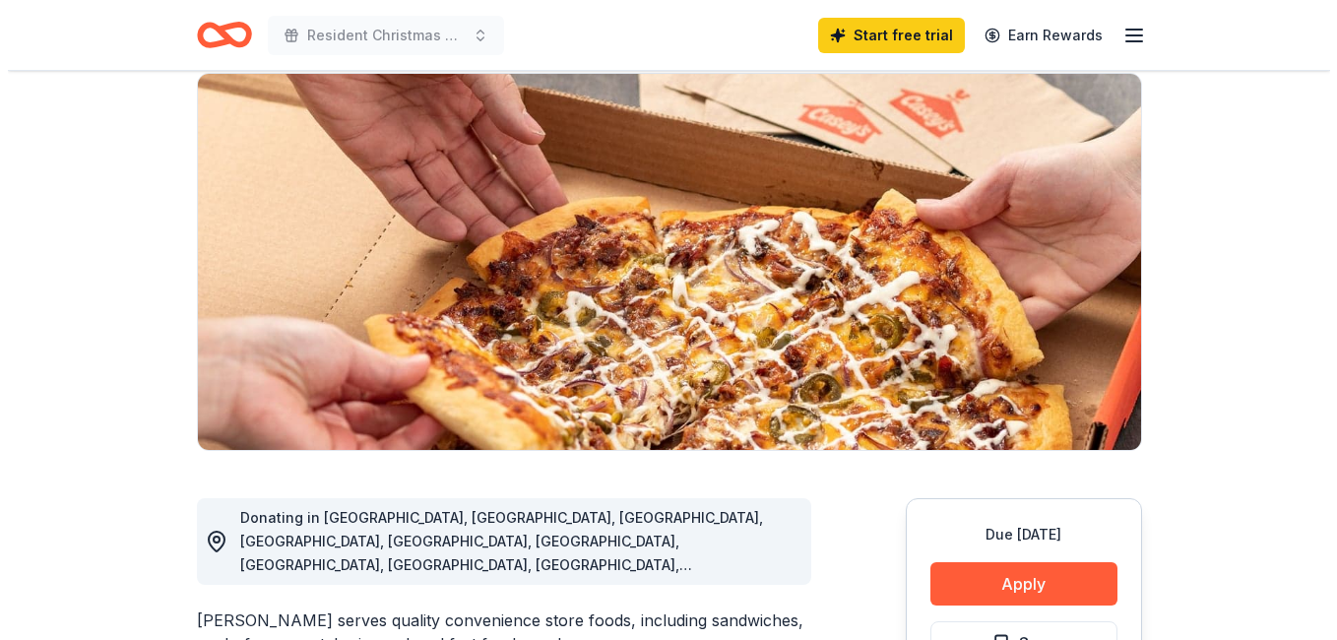
scroll to position [394, 0]
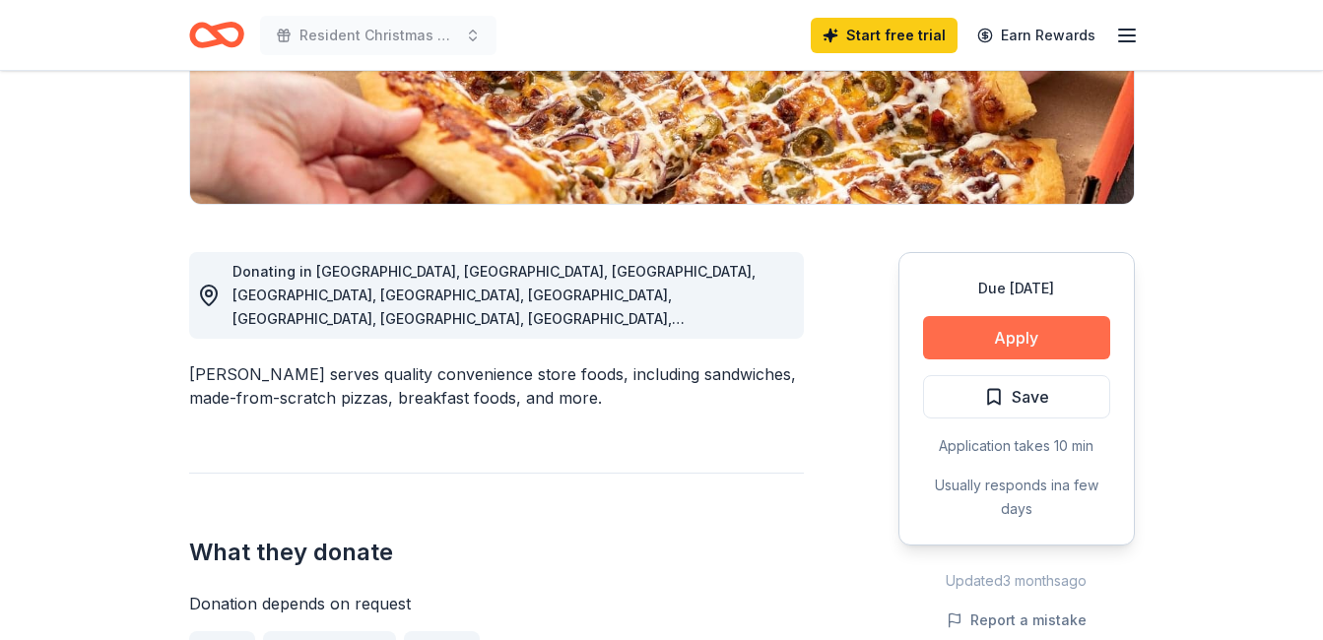
click at [1008, 336] on button "Apply" at bounding box center [1016, 337] width 187 height 43
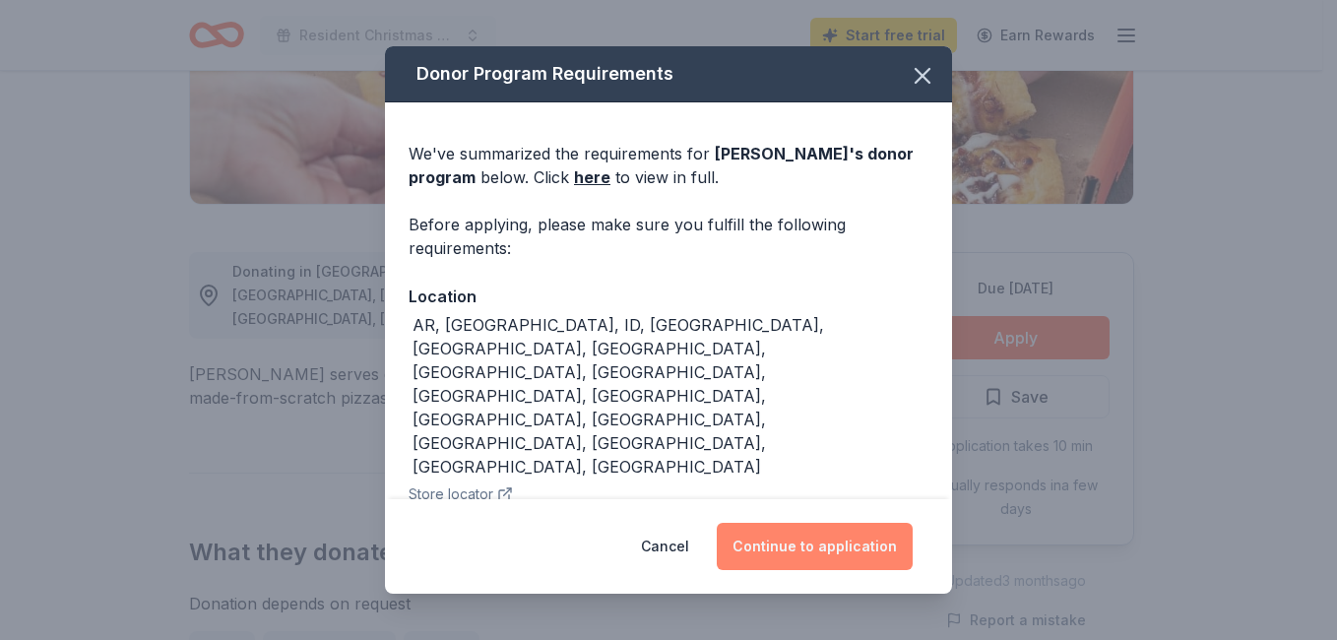
click at [858, 541] on button "Continue to application" at bounding box center [815, 546] width 196 height 47
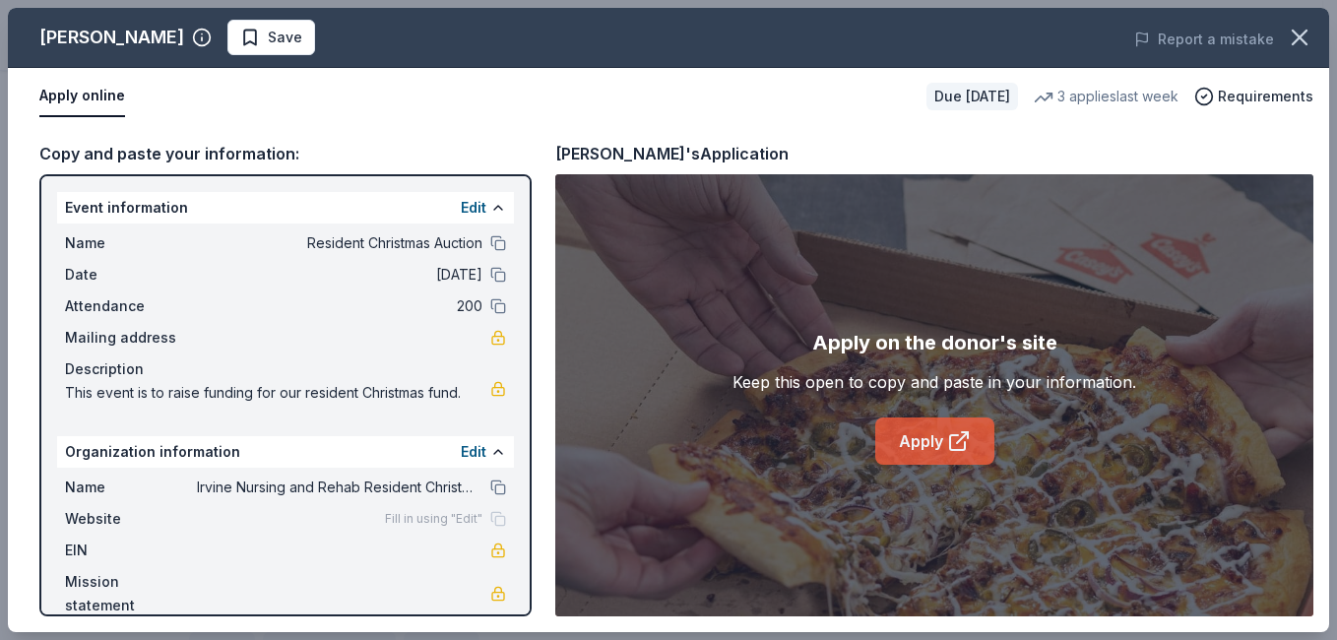
click at [944, 446] on link "Apply" at bounding box center [935, 441] width 119 height 47
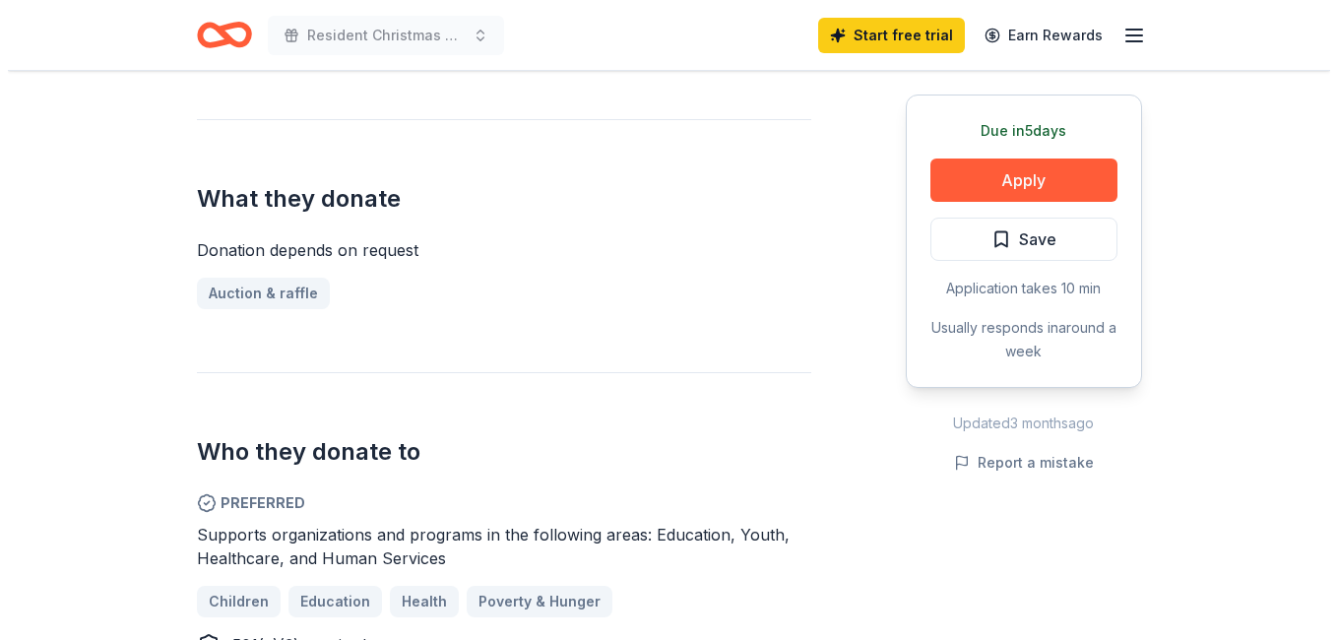
scroll to position [886, 0]
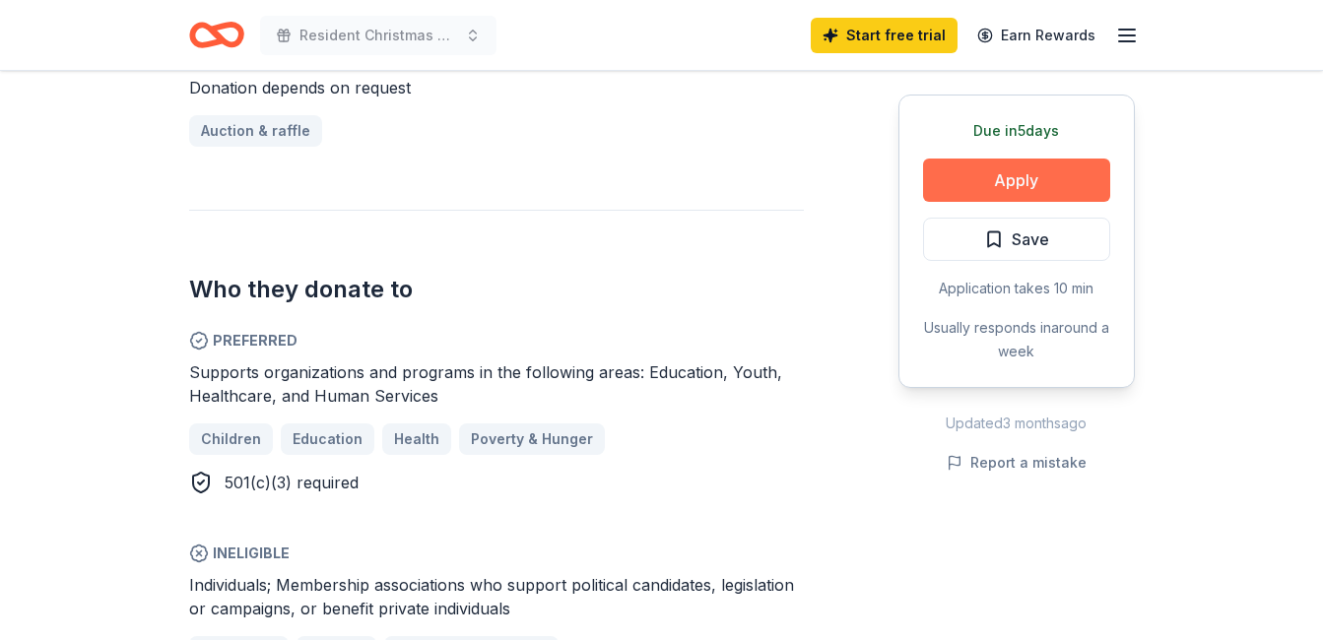
click at [1040, 181] on button "Apply" at bounding box center [1016, 180] width 187 height 43
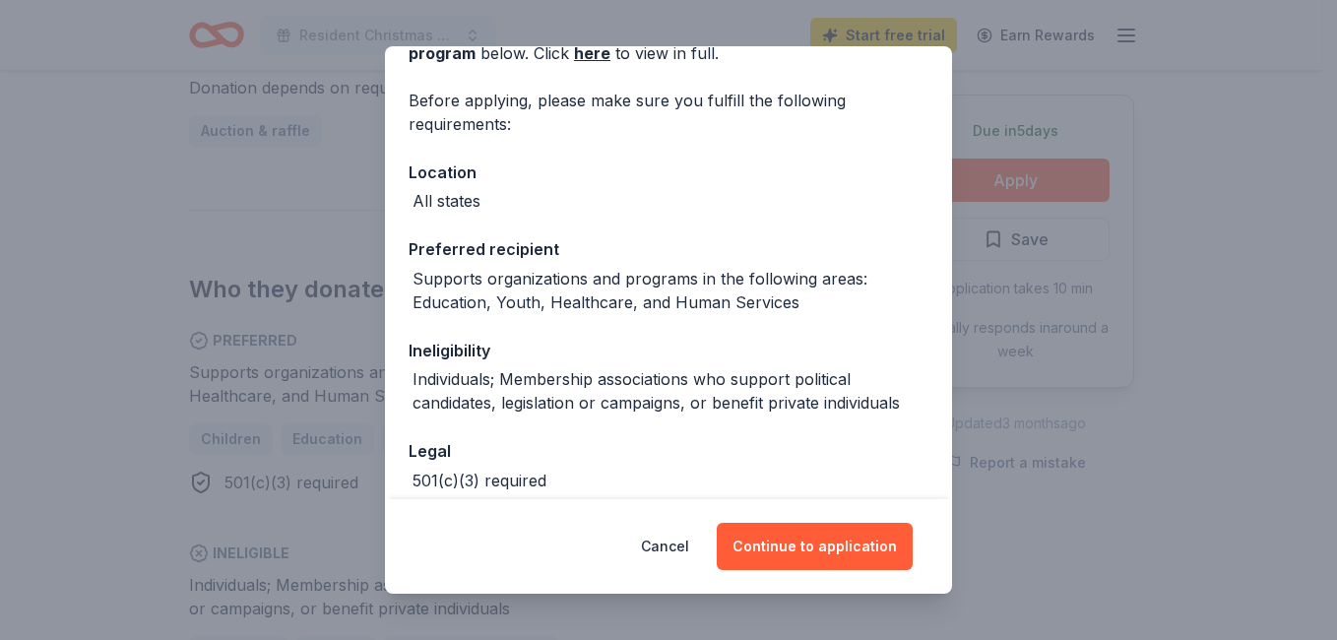
scroll to position [222, 0]
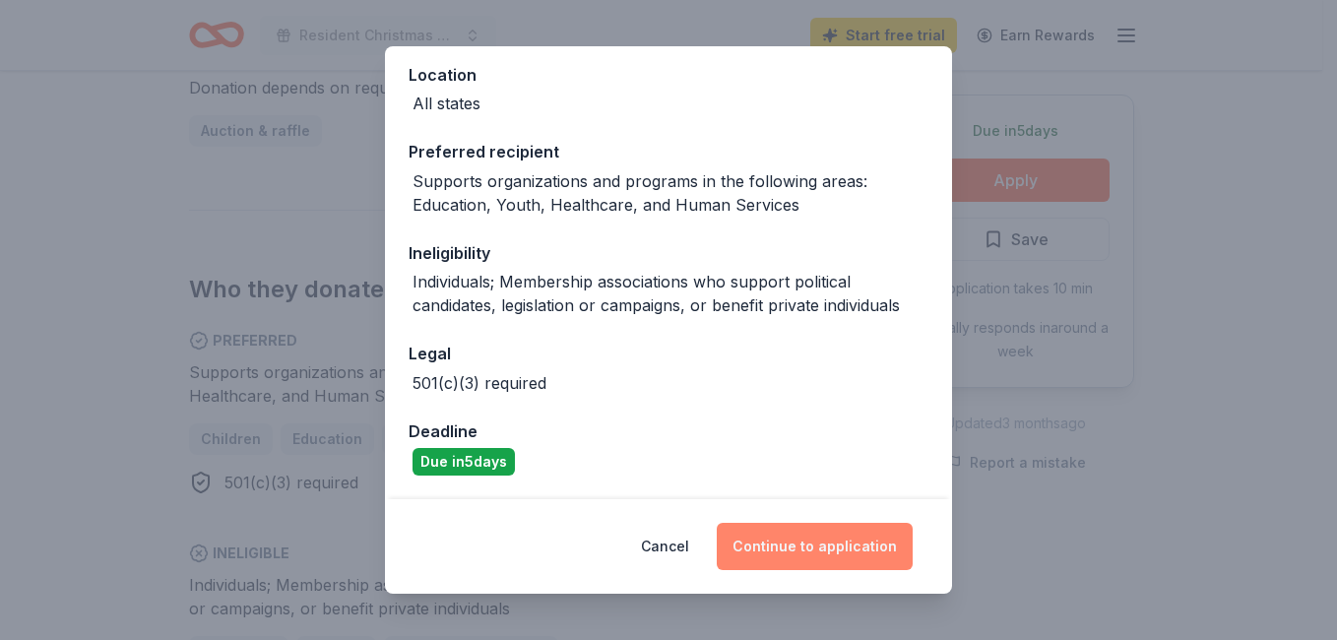
click at [821, 550] on button "Continue to application" at bounding box center [815, 546] width 196 height 47
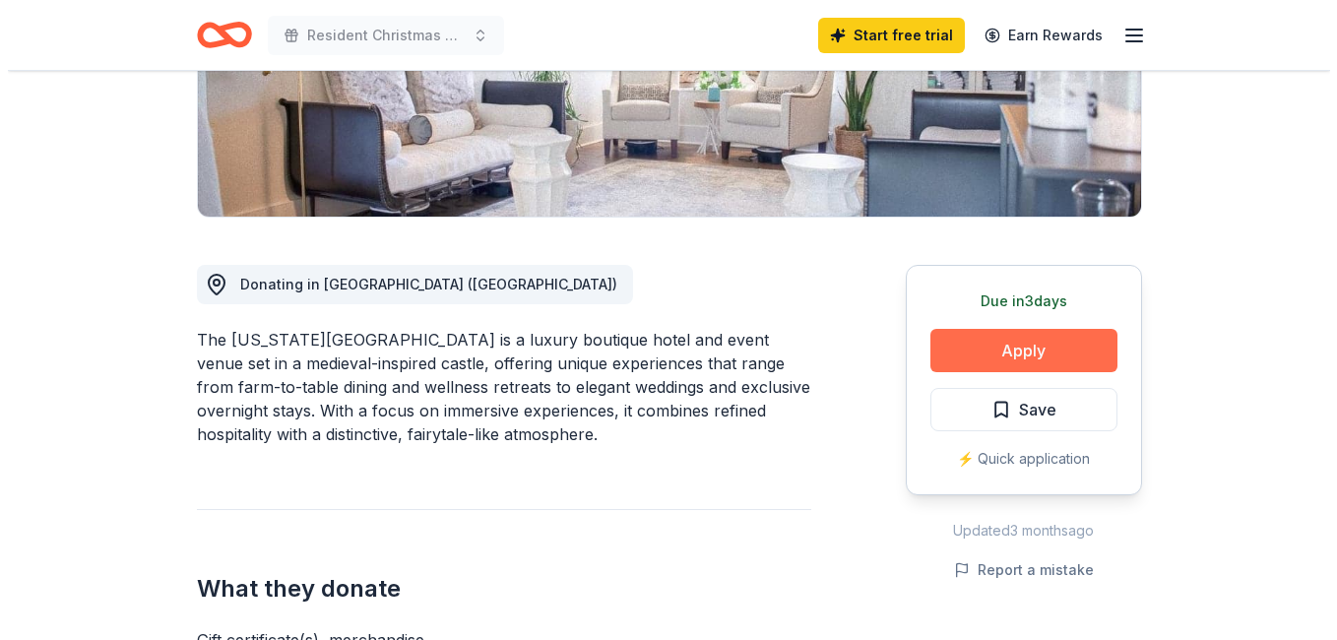
scroll to position [492, 0]
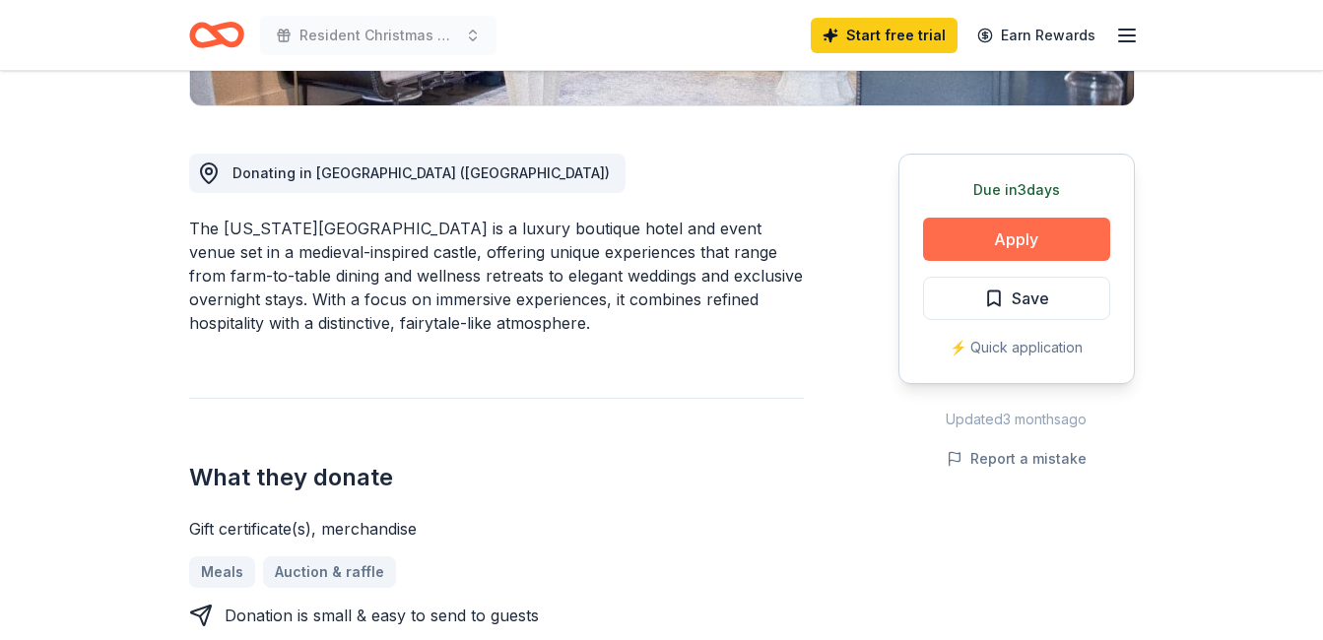
click at [1046, 244] on button "Apply" at bounding box center [1016, 239] width 187 height 43
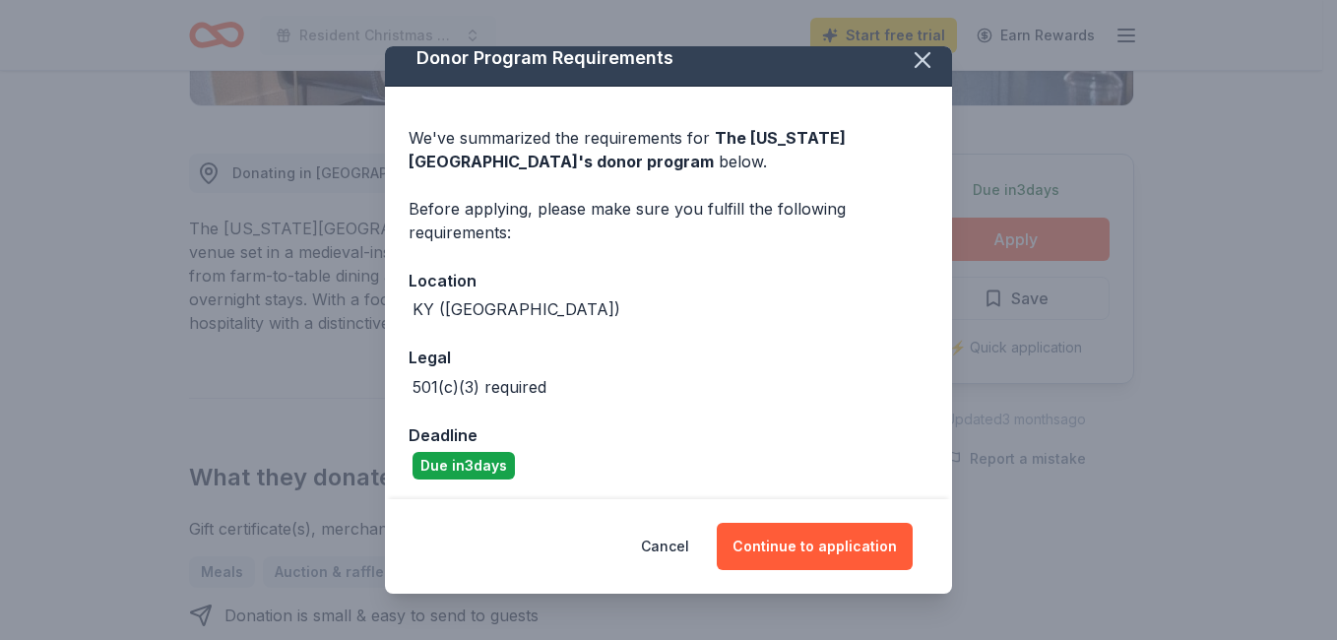
scroll to position [20, 0]
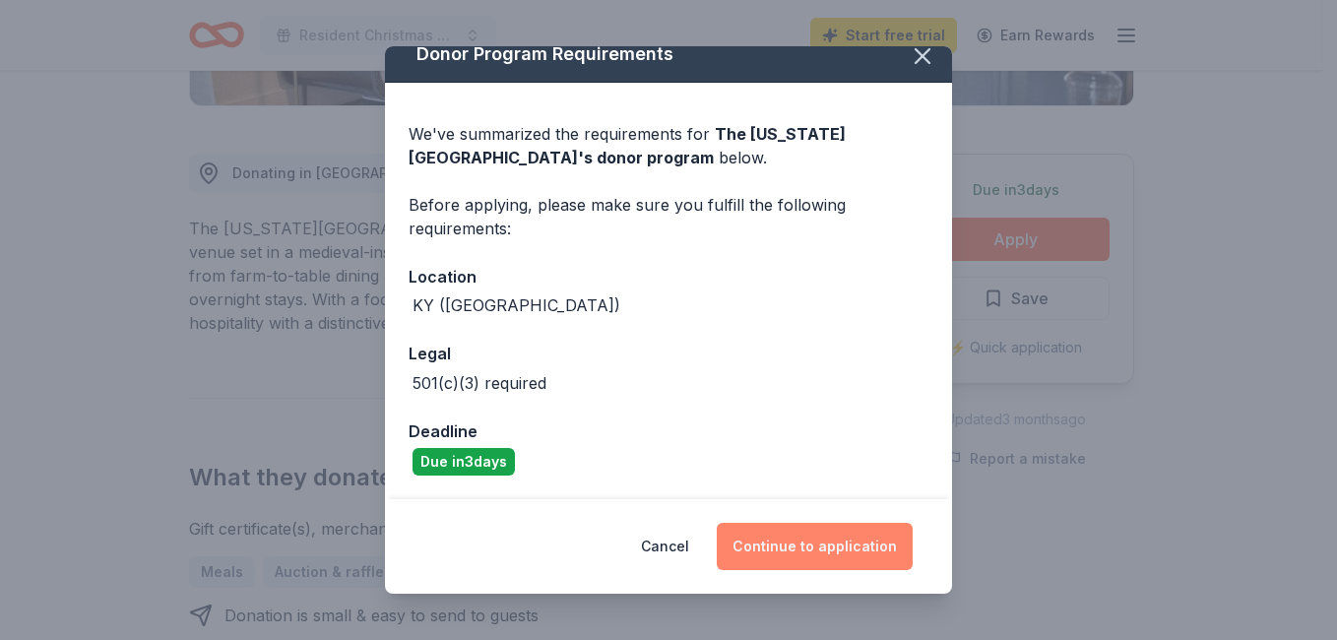
click at [819, 546] on button "Continue to application" at bounding box center [815, 546] width 196 height 47
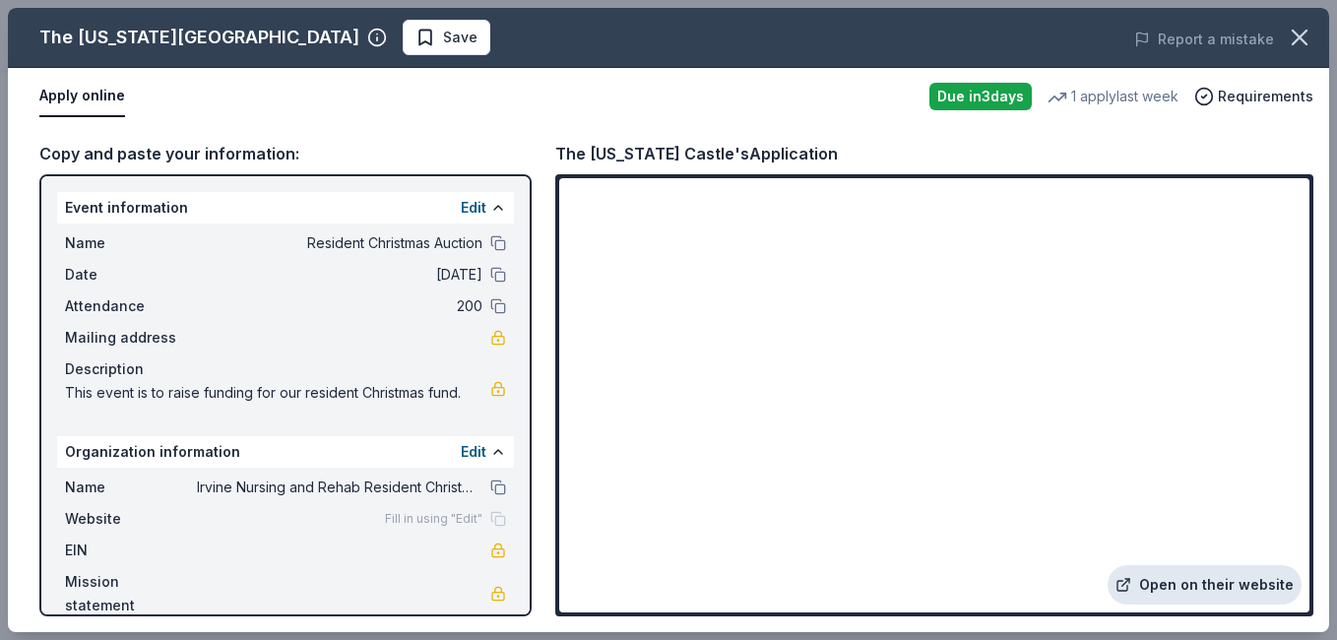
click at [1165, 602] on link "Open on their website" at bounding box center [1205, 584] width 194 height 39
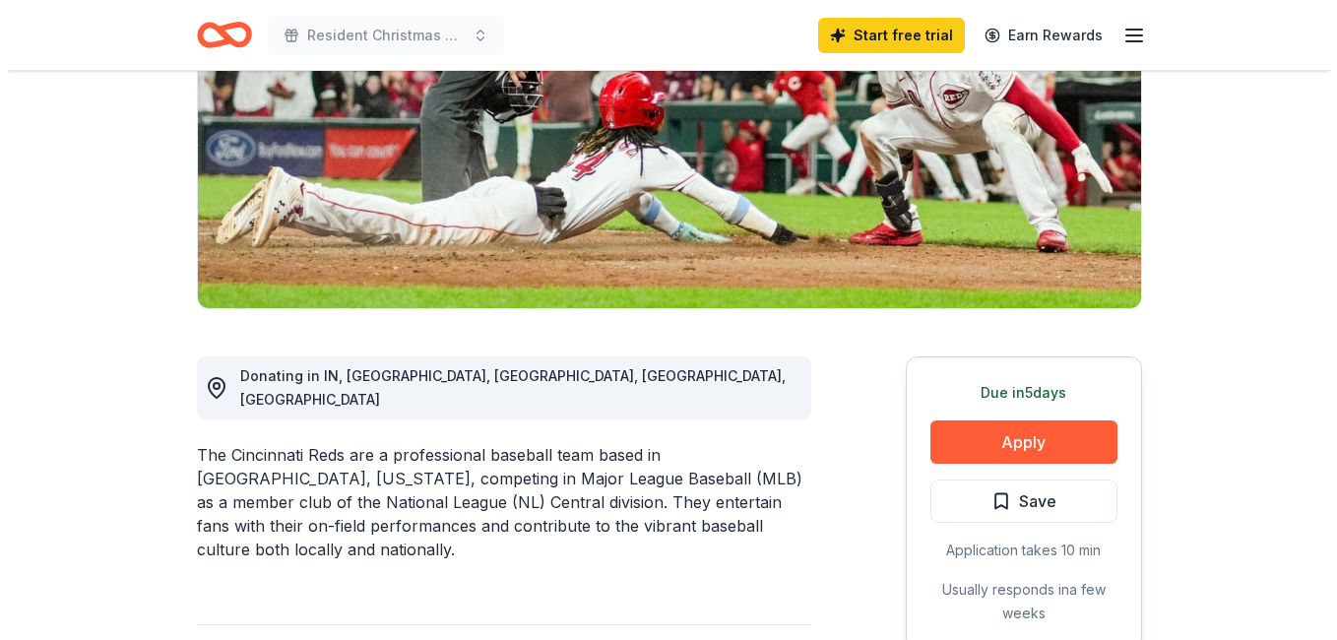
scroll to position [394, 0]
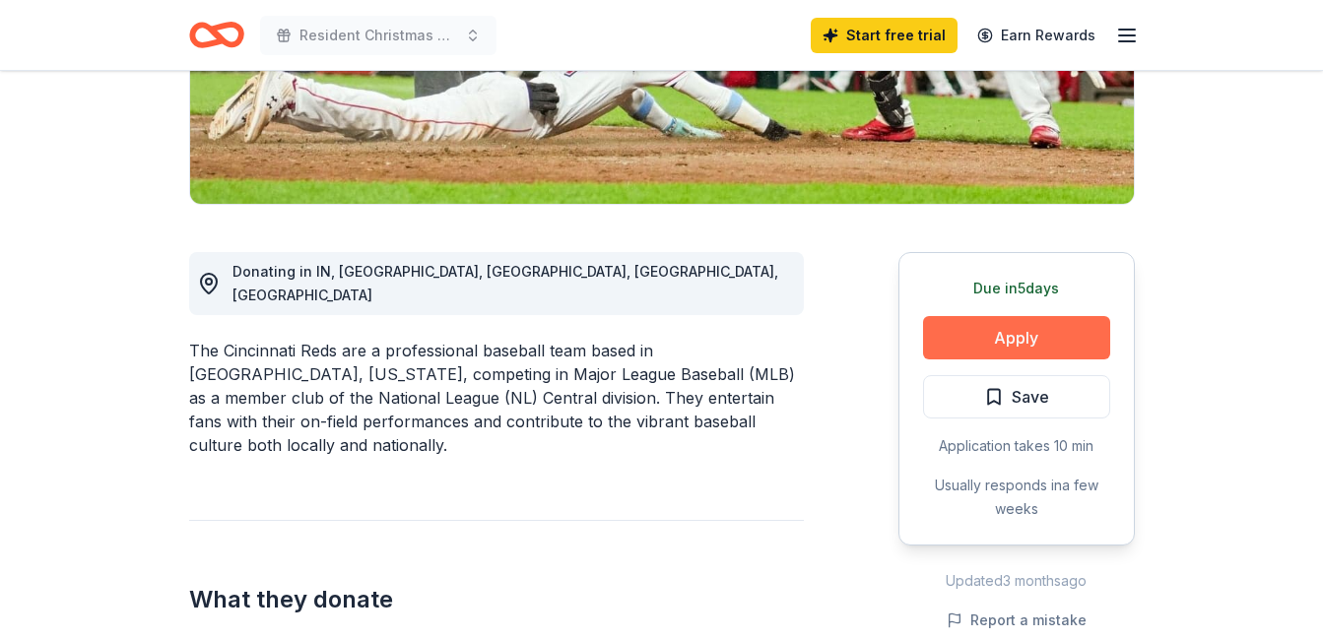
click at [981, 349] on button "Apply" at bounding box center [1016, 337] width 187 height 43
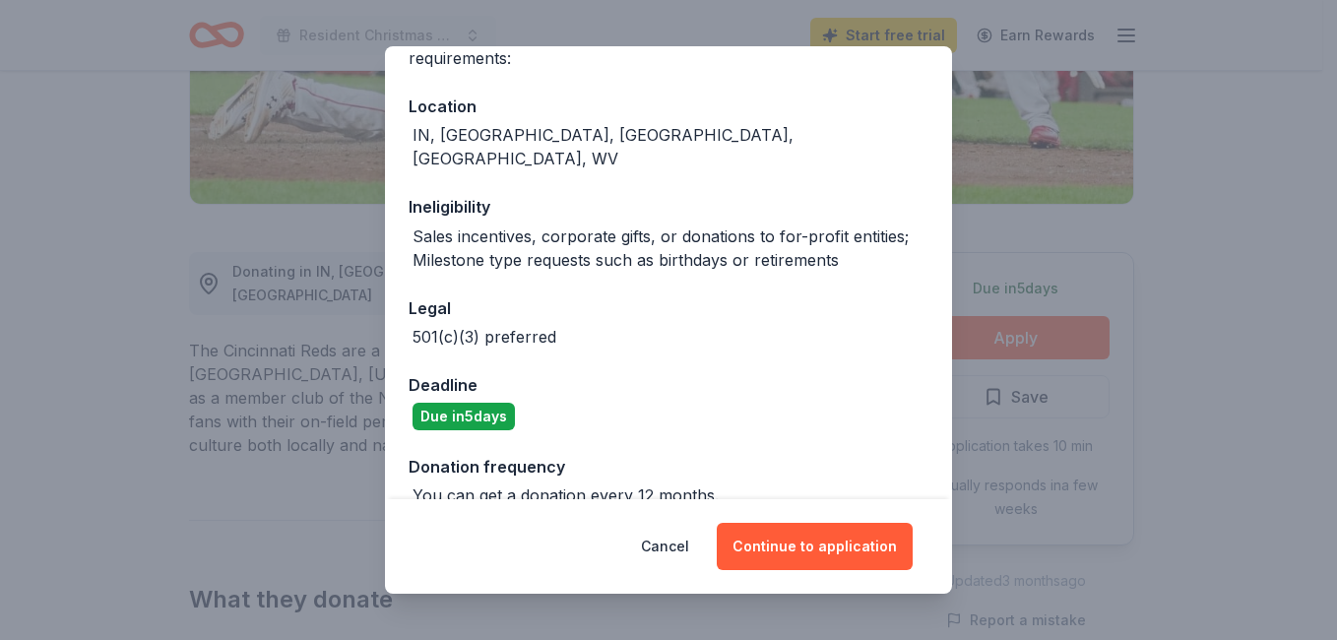
scroll to position [198, 0]
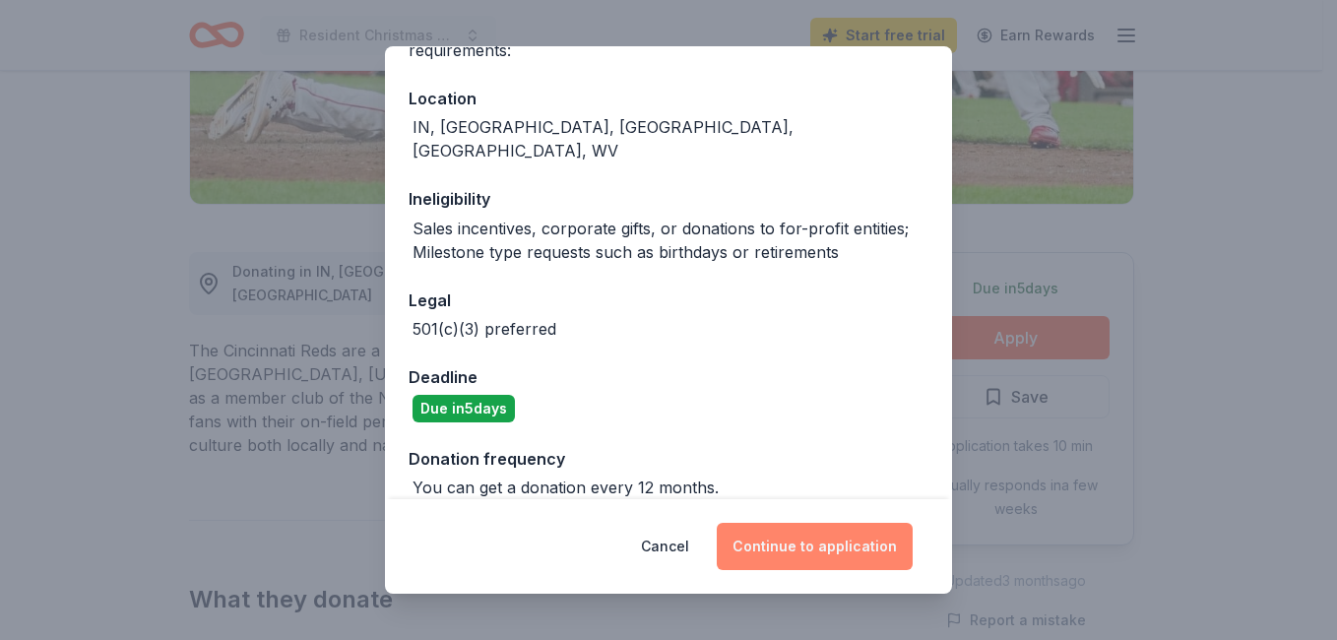
click at [848, 558] on button "Continue to application" at bounding box center [815, 546] width 196 height 47
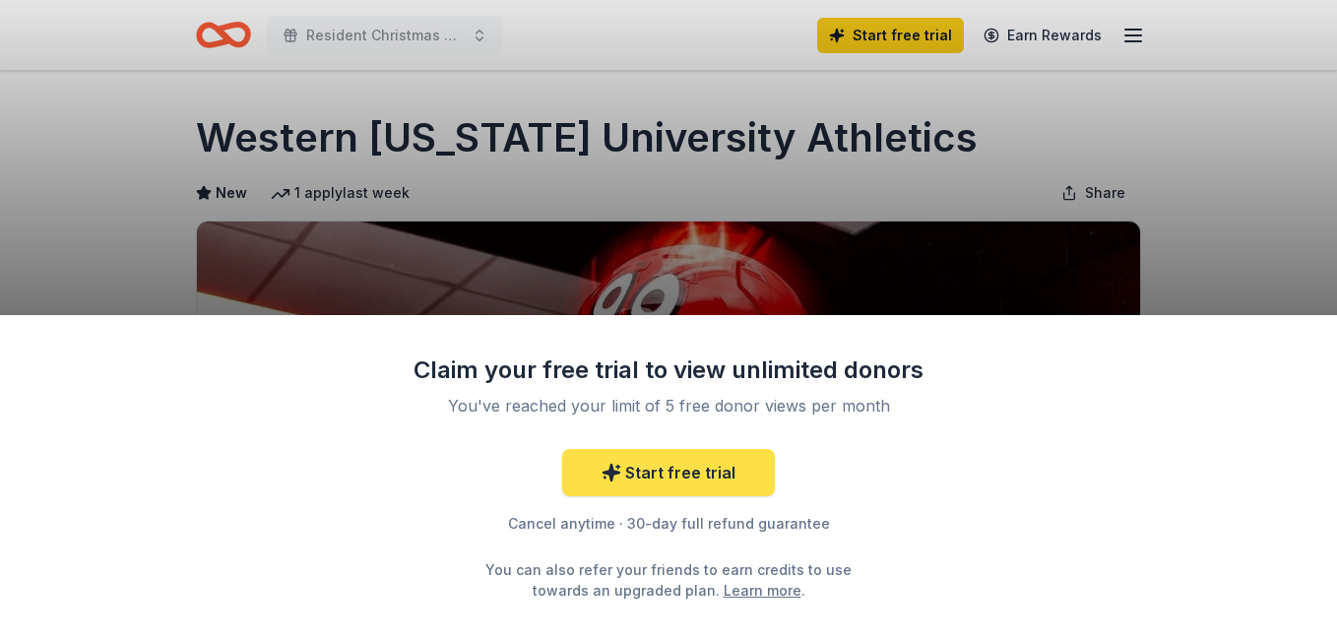
click at [710, 486] on link "Start free trial" at bounding box center [668, 472] width 213 height 47
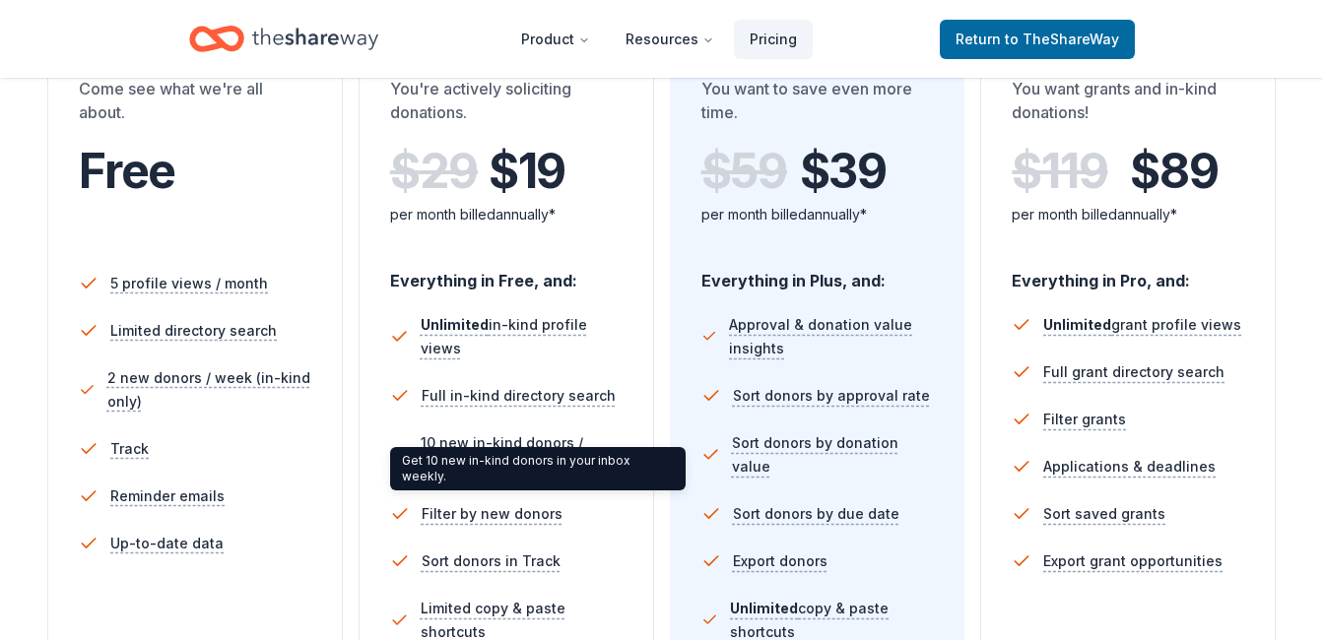
scroll to position [492, 0]
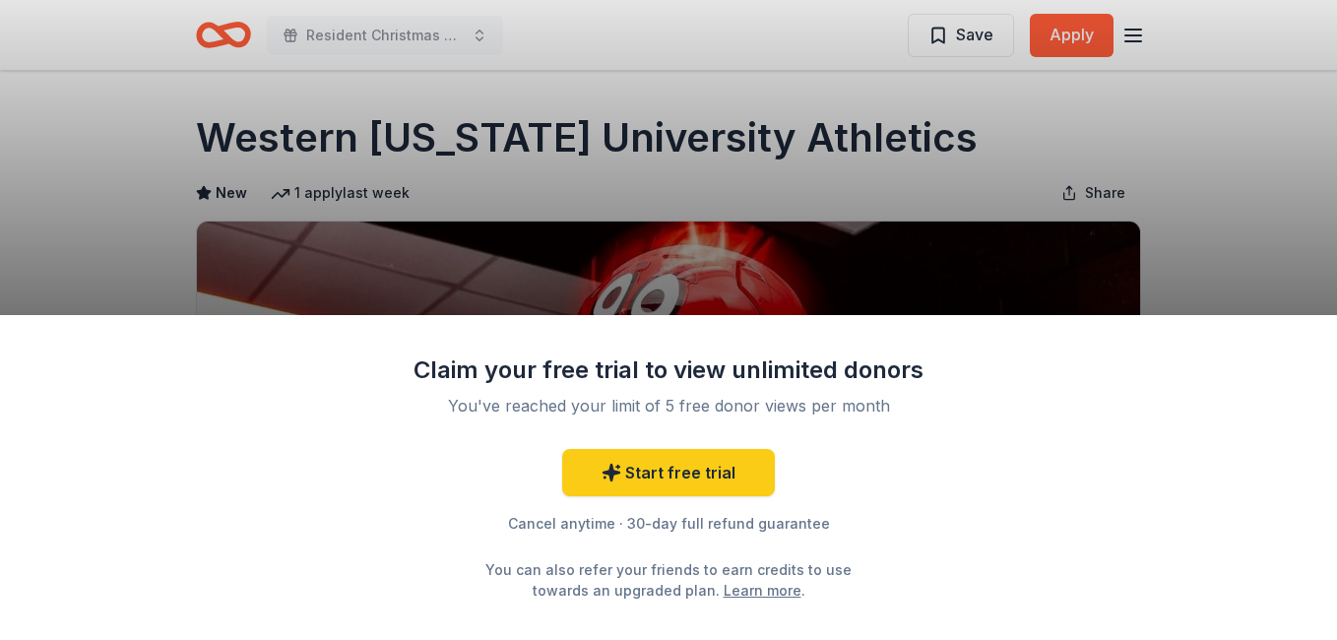
click at [728, 596] on link "Learn more" at bounding box center [763, 590] width 78 height 21
click at [958, 219] on div "Claim your free trial to view unlimited donors You've reached your limit of 5 f…" at bounding box center [668, 320] width 1337 height 640
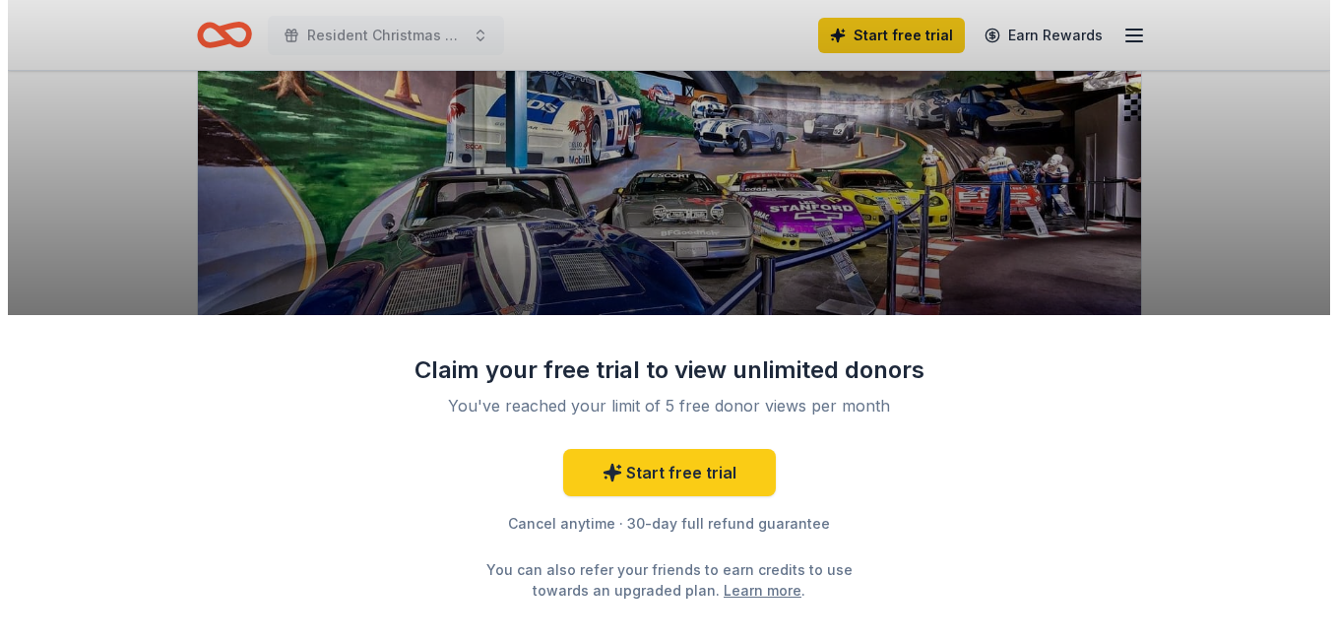
scroll to position [295, 0]
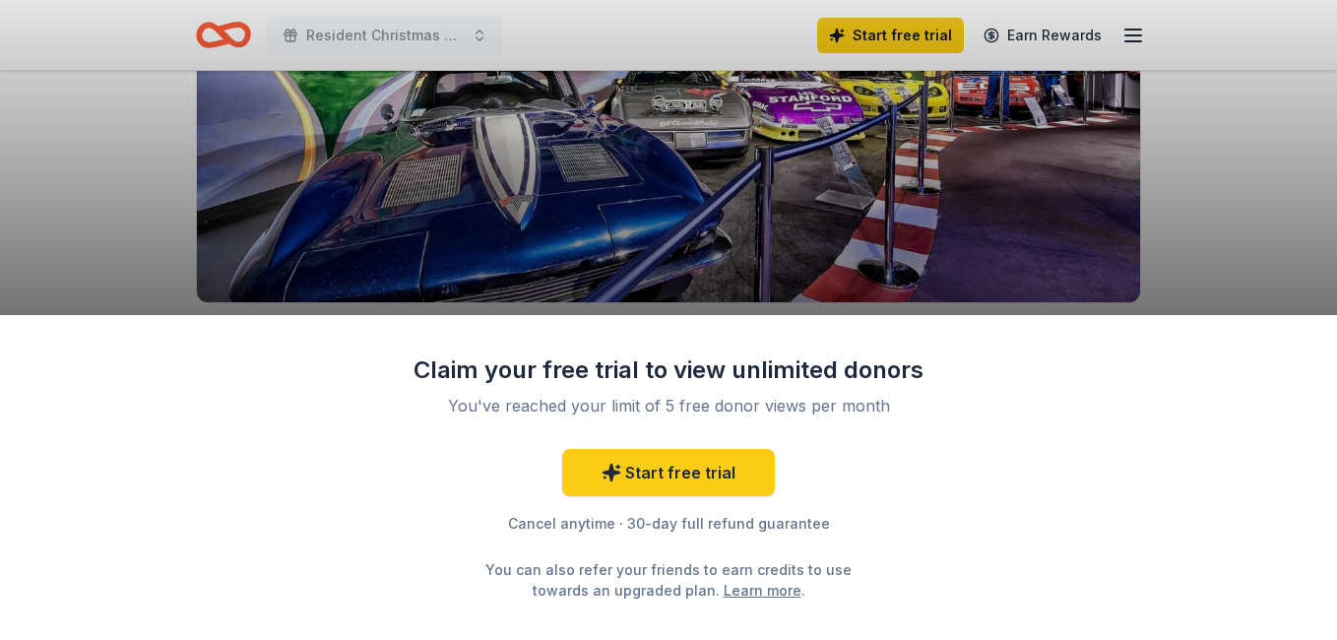
click at [1216, 212] on div "Claim your free trial to view unlimited donors You've reached your limit of 5 f…" at bounding box center [668, 320] width 1337 height 640
